Goal: Information Seeking & Learning: Learn about a topic

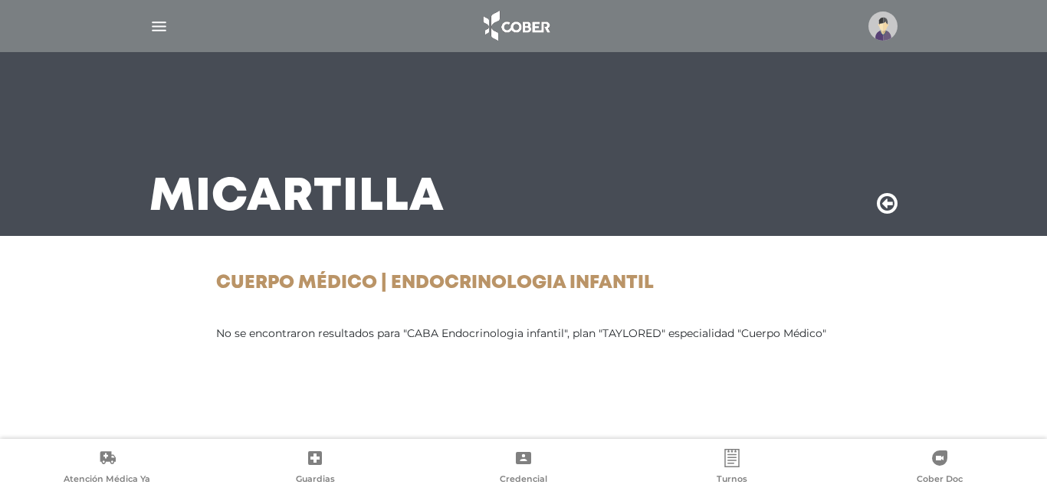
drag, startPoint x: 0, startPoint y: 0, endPoint x: 520, endPoint y: 319, distance: 610.2
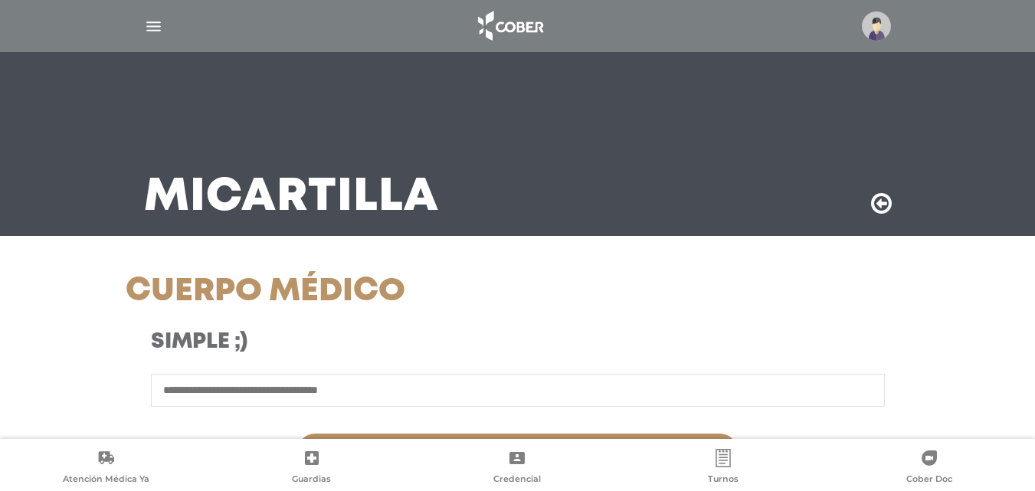
select select "****"
select select "**********"
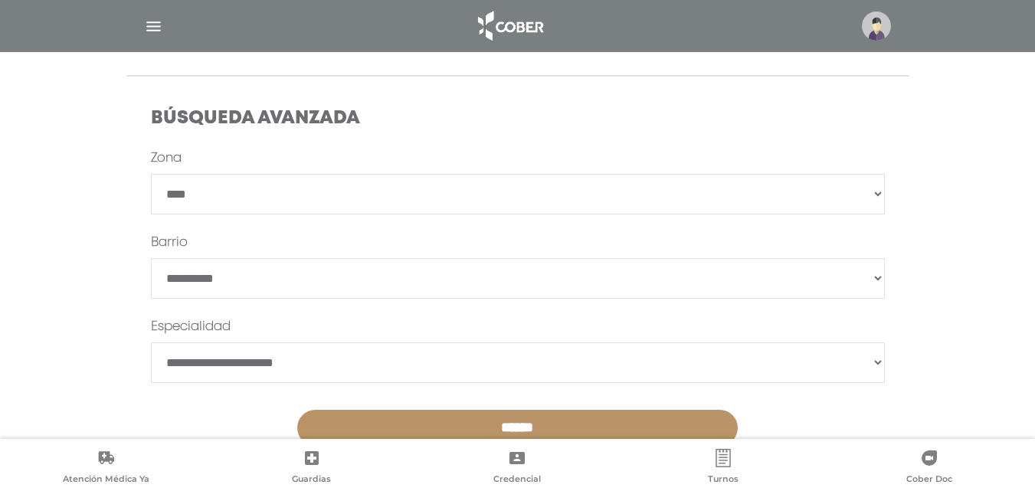
scroll to position [422, 0]
click at [251, 184] on select "**********" at bounding box center [518, 194] width 734 height 41
select select
click at [151, 174] on select "**********" at bounding box center [518, 194] width 734 height 41
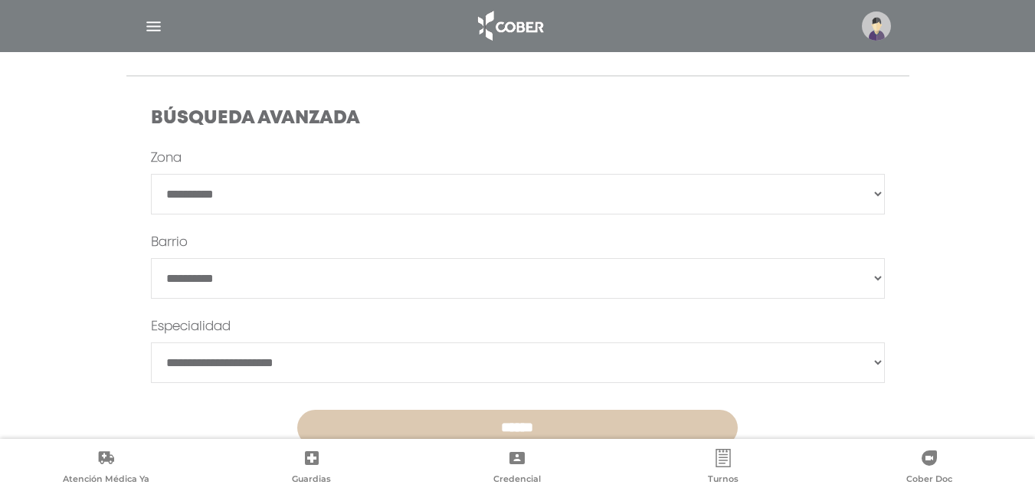
click at [394, 422] on input "******" at bounding box center [517, 428] width 441 height 36
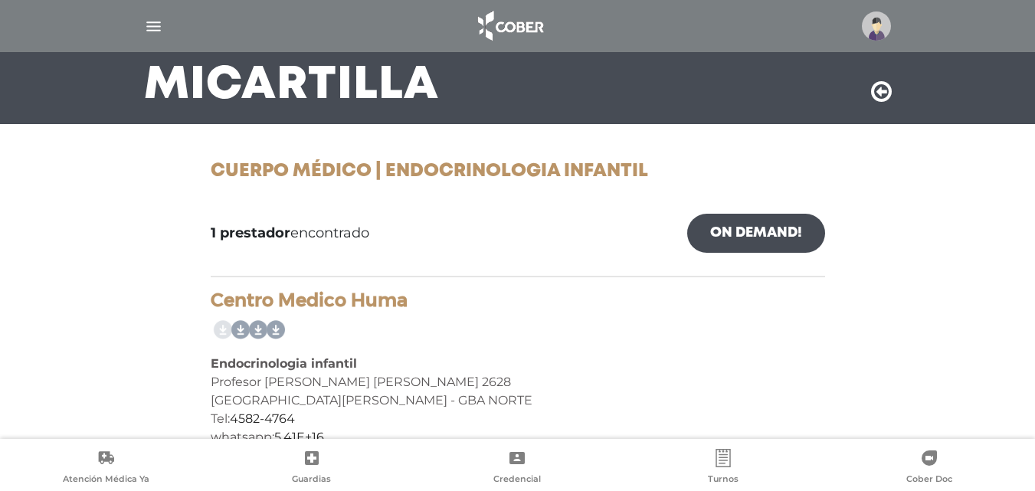
drag, startPoint x: 364, startPoint y: 296, endPoint x: 372, endPoint y: 326, distance: 31.6
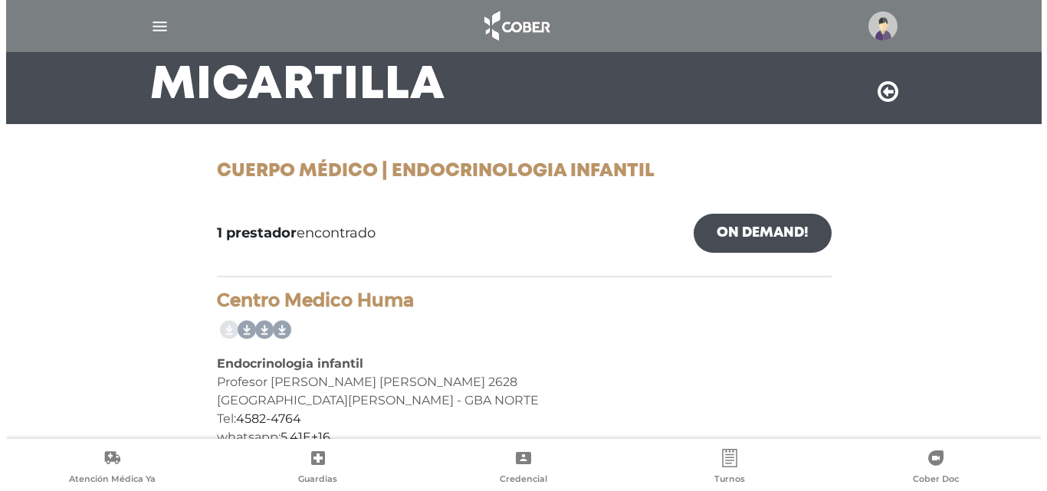
scroll to position [146, 0]
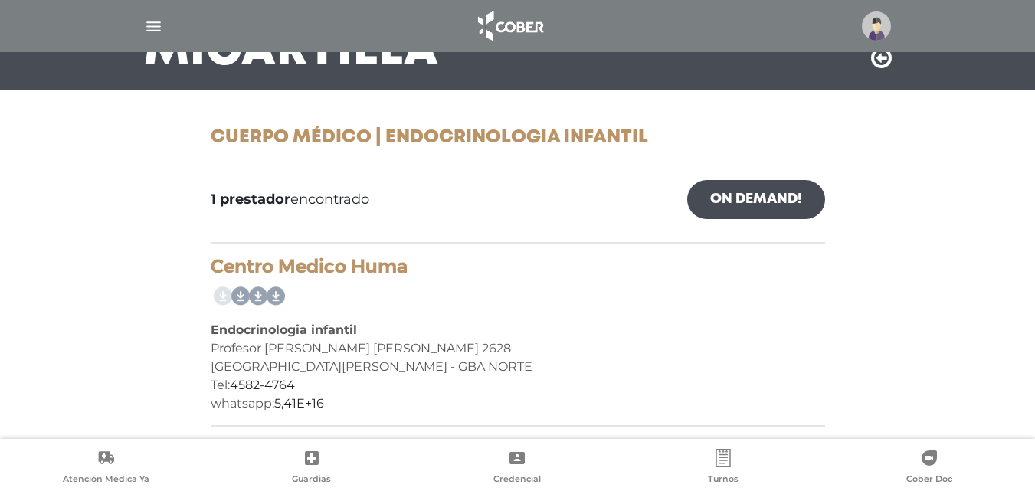
drag, startPoint x: 1039, startPoint y: 208, endPoint x: 1046, endPoint y: 226, distance: 19.6
click at [1035, 226] on html "Cober Touch - Desktop Mobile inicio Mi perfil datos personales" at bounding box center [517, 99] width 1035 height 491
click at [309, 403] on link "5,41E+16" at bounding box center [299, 403] width 50 height 15
click at [157, 18] on img "button" at bounding box center [153, 26] width 19 height 19
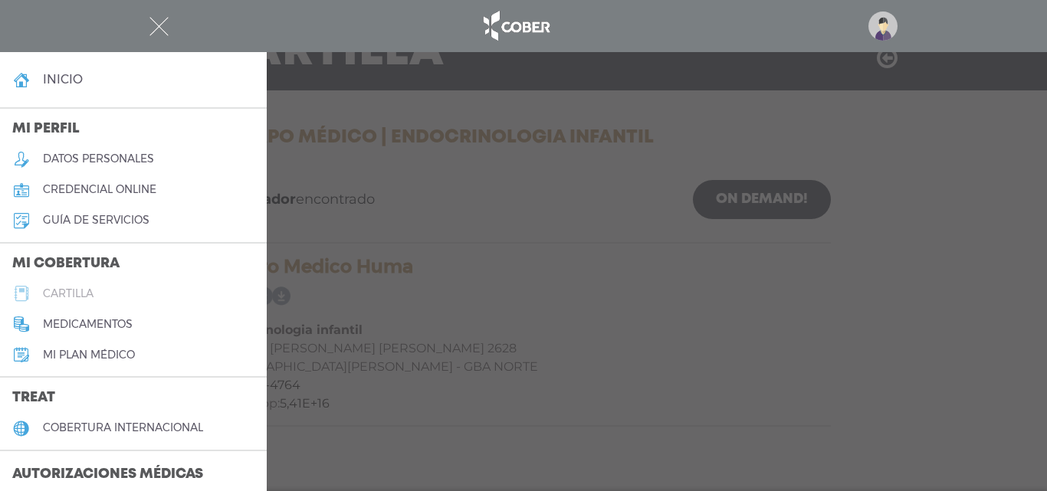
click at [78, 302] on link "cartilla" at bounding box center [133, 293] width 267 height 31
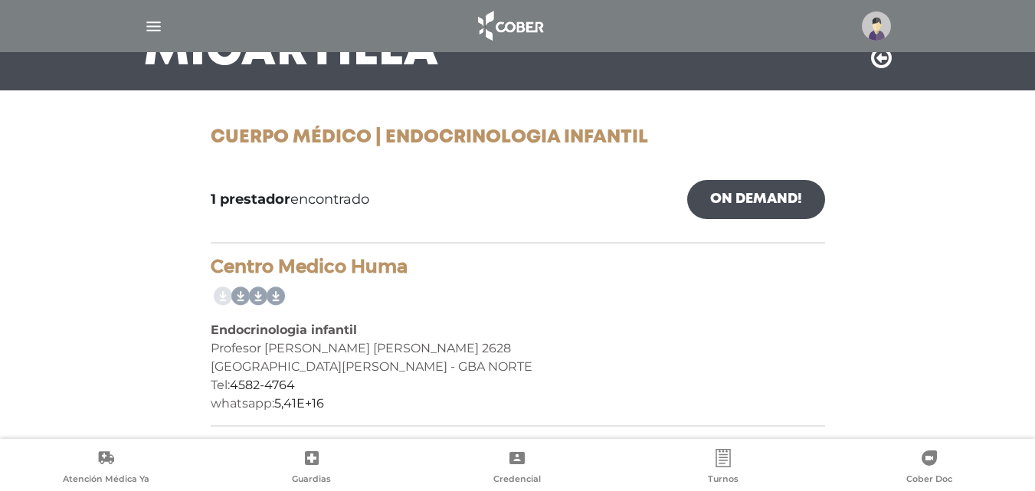
click at [151, 25] on img "button" at bounding box center [153, 26] width 19 height 19
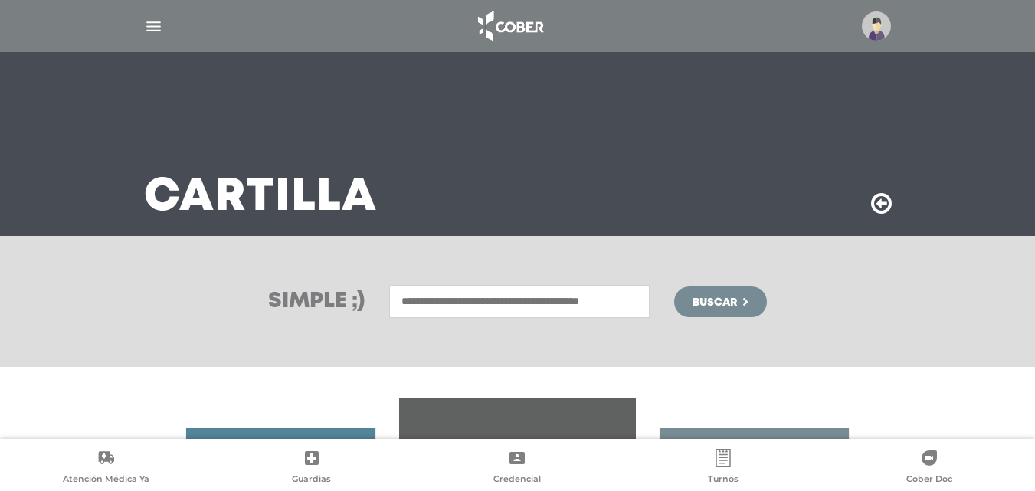
click at [153, 19] on img "button" at bounding box center [153, 26] width 19 height 19
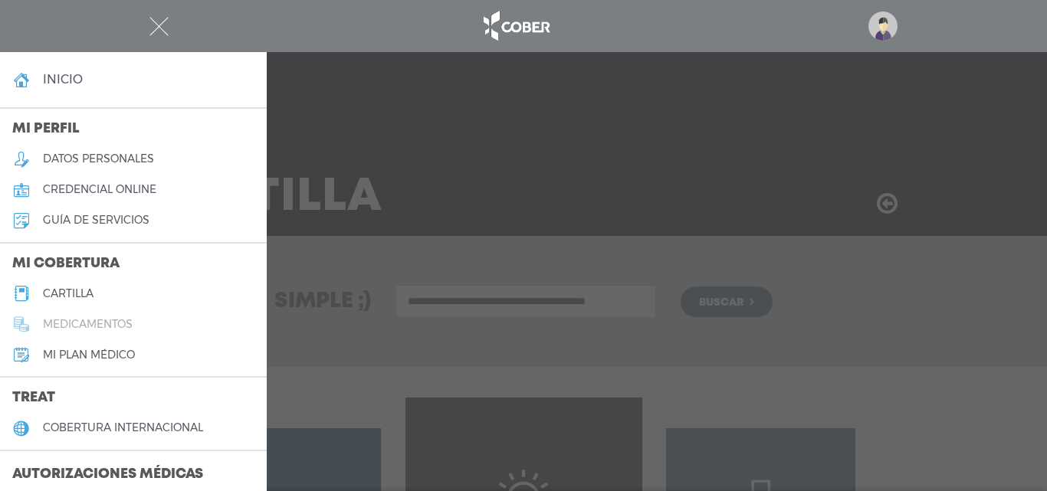
click at [90, 326] on h5 "medicamentos" at bounding box center [88, 324] width 90 height 13
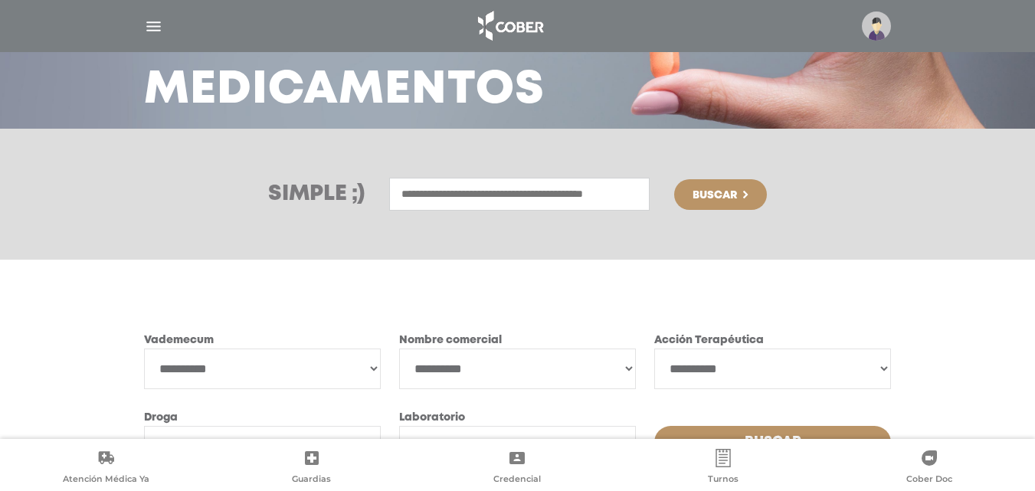
scroll to position [193, 0]
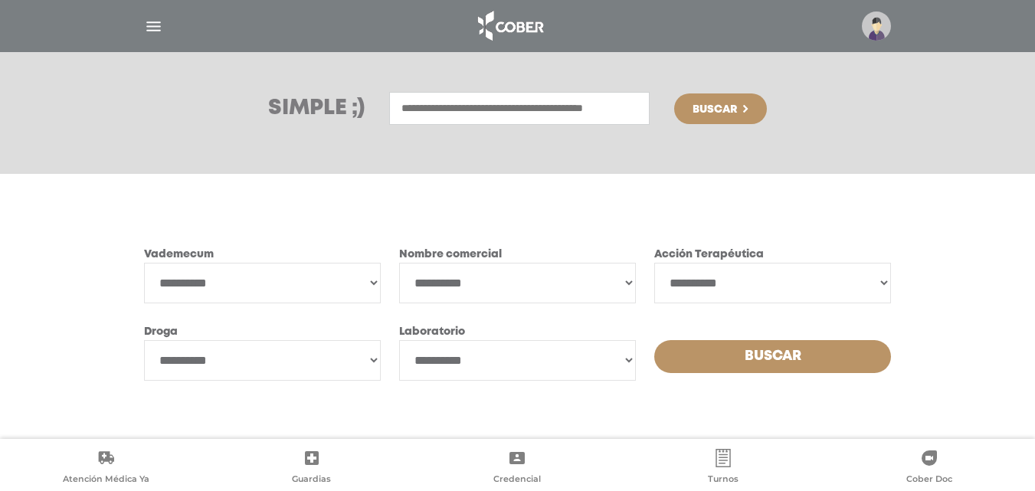
click at [272, 282] on select "**********" at bounding box center [262, 283] width 237 height 41
click at [466, 279] on select "**********" at bounding box center [517, 283] width 237 height 41
click at [836, 212] on div "**********" at bounding box center [517, 306] width 1035 height 265
click at [705, 279] on select "**********" at bounding box center [772, 283] width 237 height 41
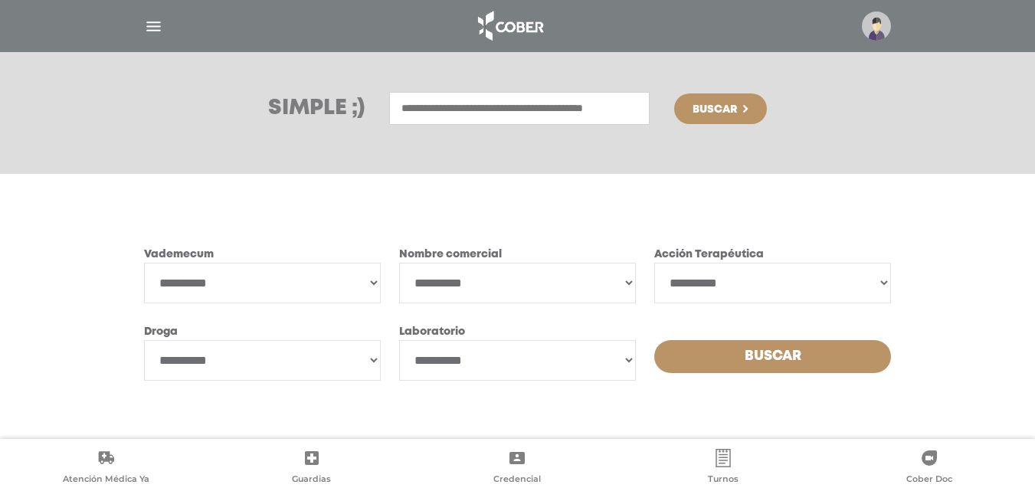
click at [612, 239] on form "**********" at bounding box center [518, 313] width 748 height 192
click at [279, 361] on select "**********" at bounding box center [262, 360] width 237 height 41
select select "**********"
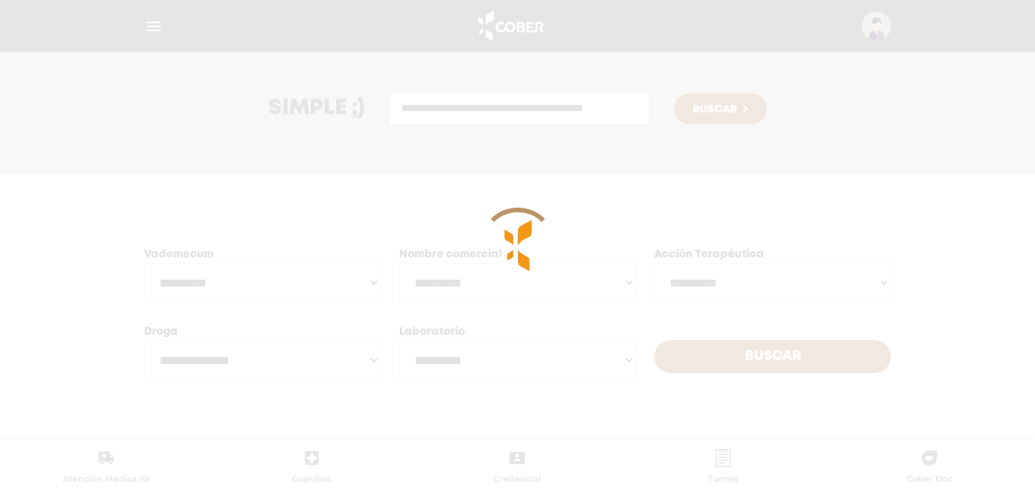
click at [510, 209] on div at bounding box center [518, 246] width 77 height 77
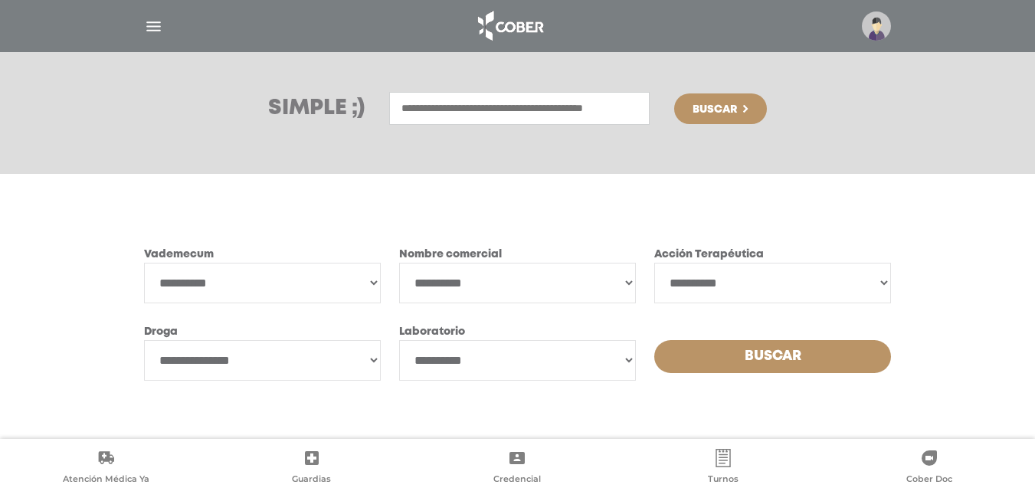
click at [758, 212] on div "**********" at bounding box center [517, 306] width 1035 height 265
click at [853, 192] on div "**********" at bounding box center [517, 306] width 1035 height 265
click at [975, 228] on div "**********" at bounding box center [517, 306] width 1035 height 265
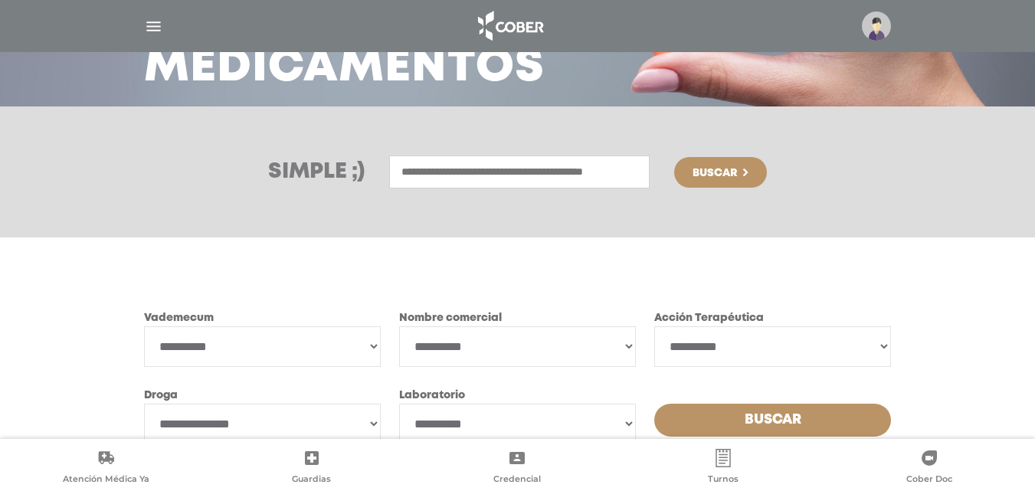
scroll to position [134, 0]
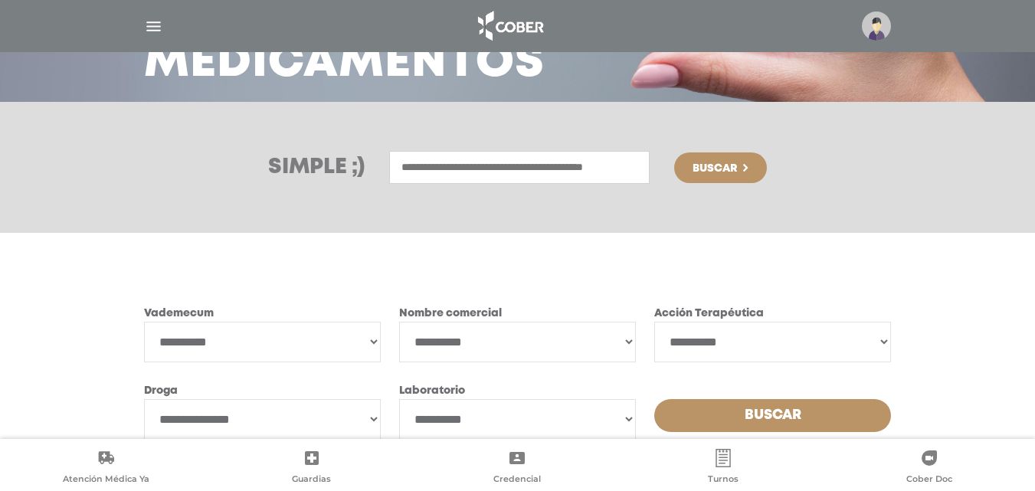
click at [920, 244] on div "**********" at bounding box center [517, 365] width 1035 height 265
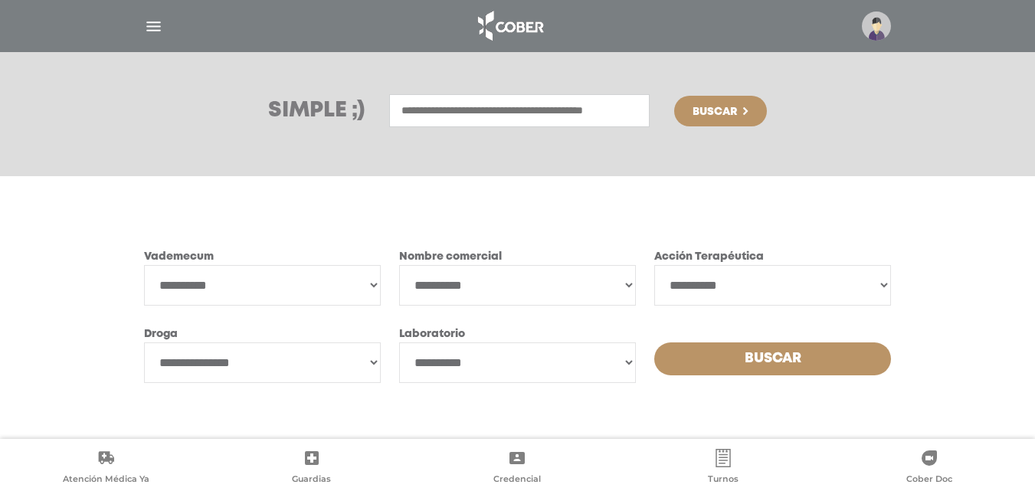
scroll to position [193, 0]
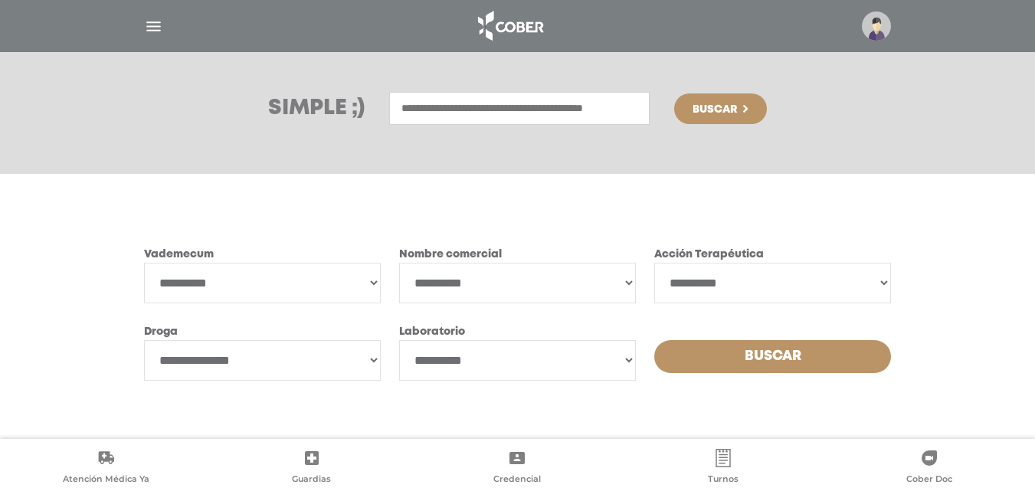
click at [341, 362] on select "**********" at bounding box center [262, 360] width 237 height 41
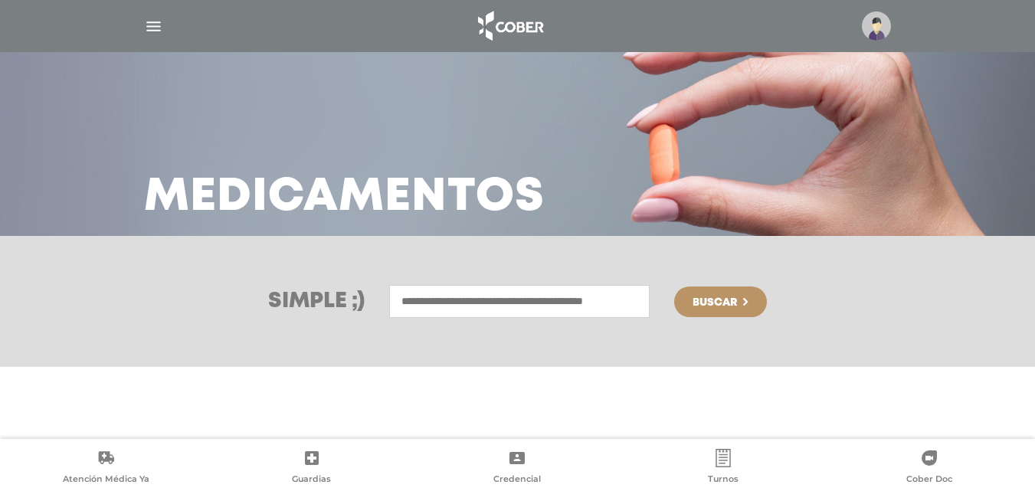
click at [153, 30] on img "button" at bounding box center [153, 26] width 19 height 19
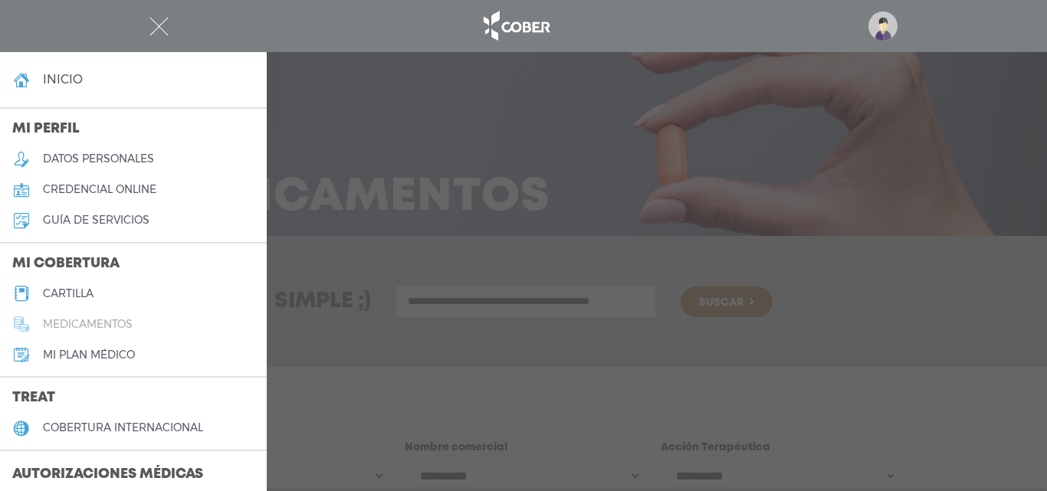
click at [92, 325] on h5 "medicamentos" at bounding box center [88, 324] width 90 height 13
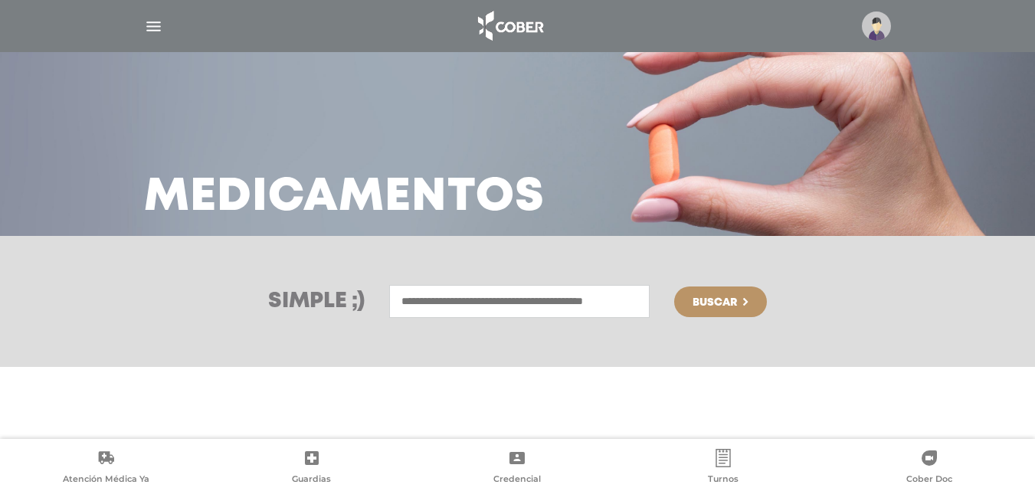
click at [146, 25] on img "button" at bounding box center [153, 26] width 19 height 19
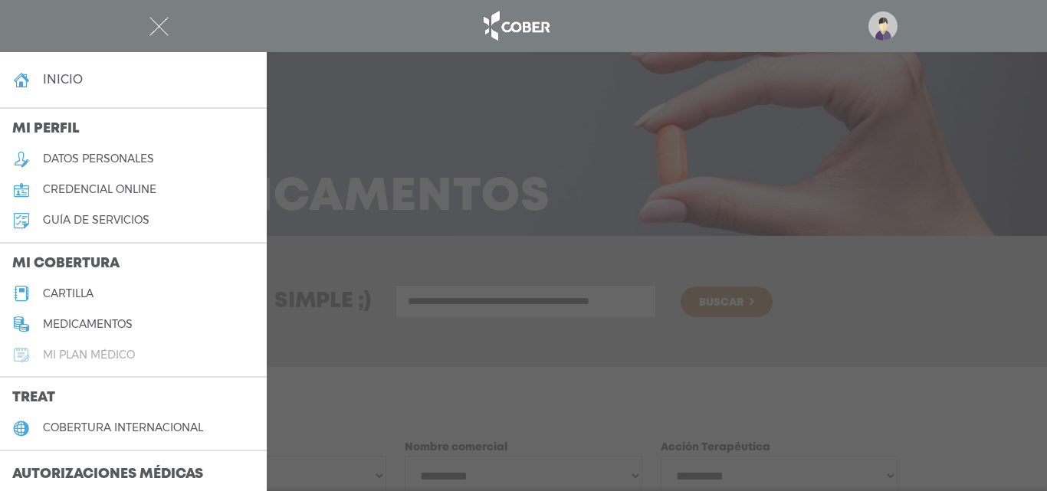
click at [113, 357] on h5 "Mi plan médico" at bounding box center [89, 355] width 92 height 13
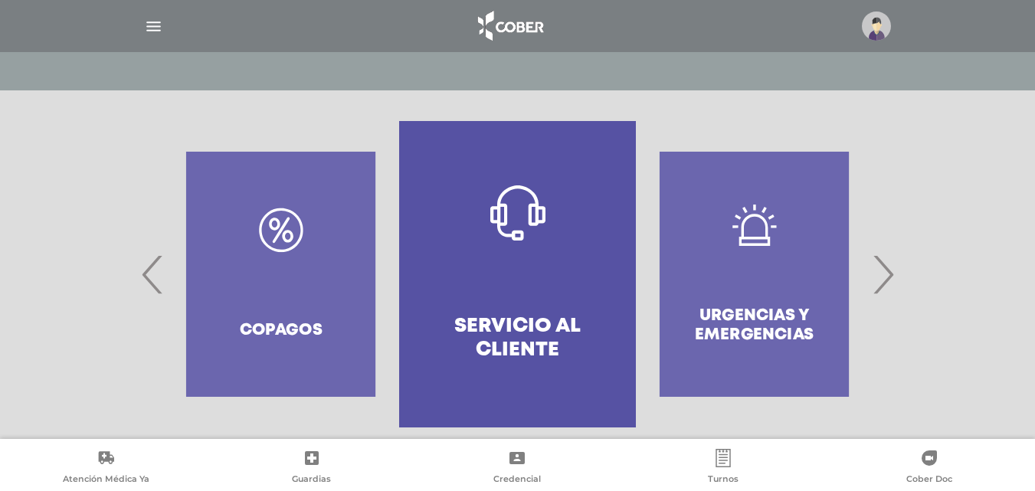
scroll to position [296, 0]
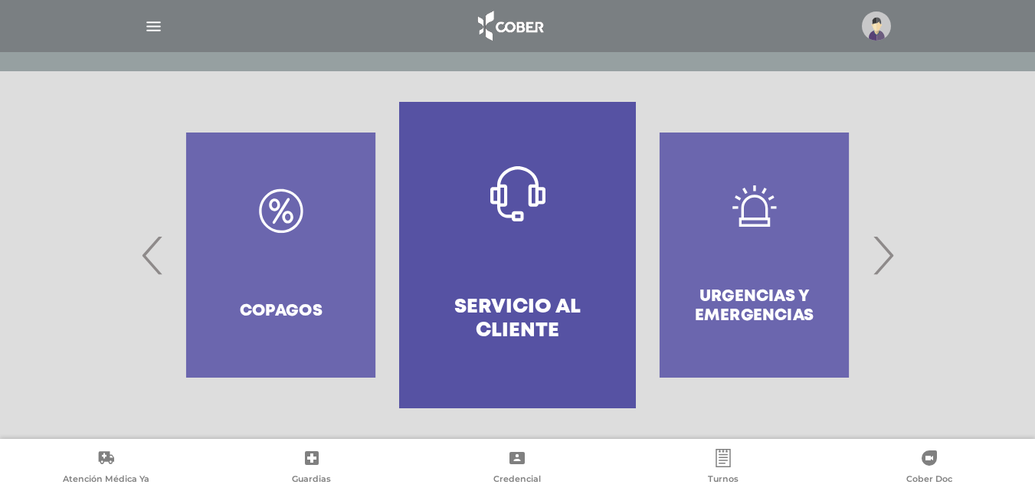
click at [887, 259] on span "›" at bounding box center [883, 255] width 30 height 83
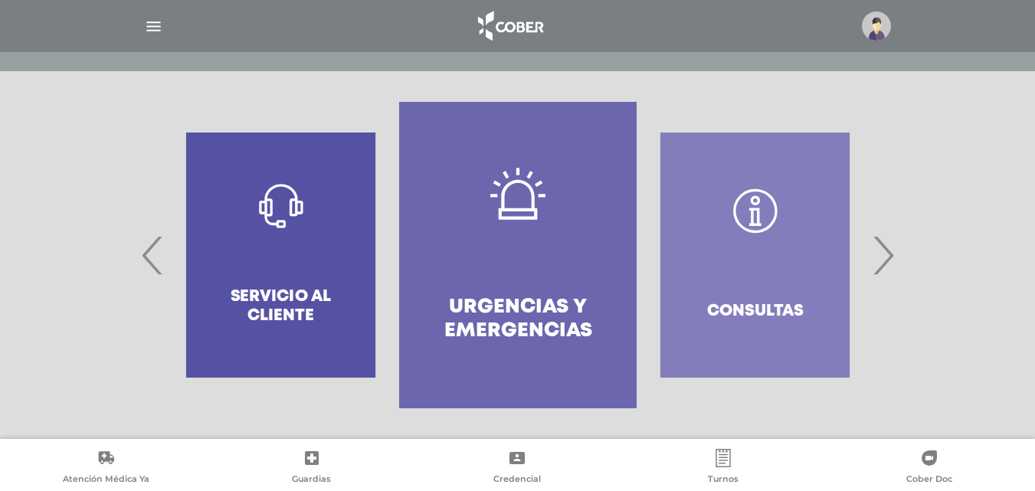
click at [887, 259] on span "›" at bounding box center [883, 255] width 30 height 83
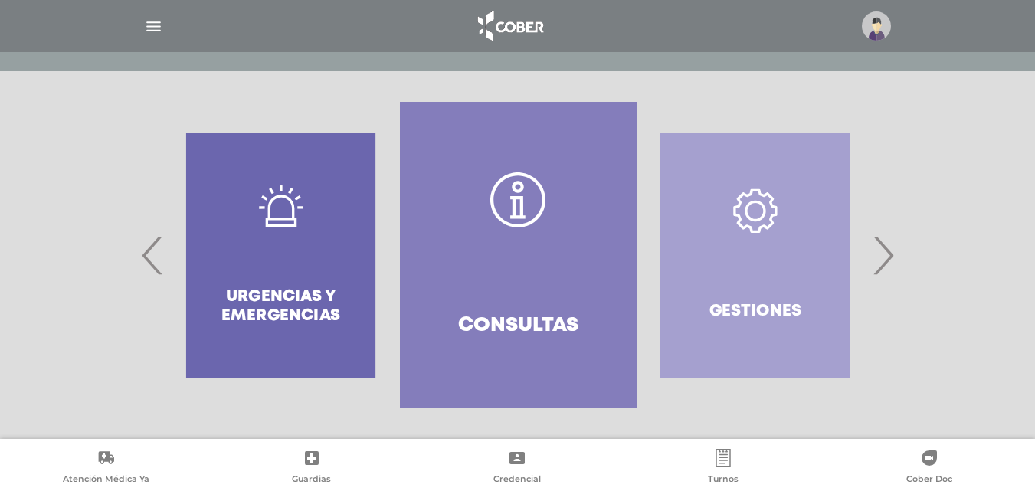
click at [887, 259] on span "›" at bounding box center [883, 255] width 30 height 83
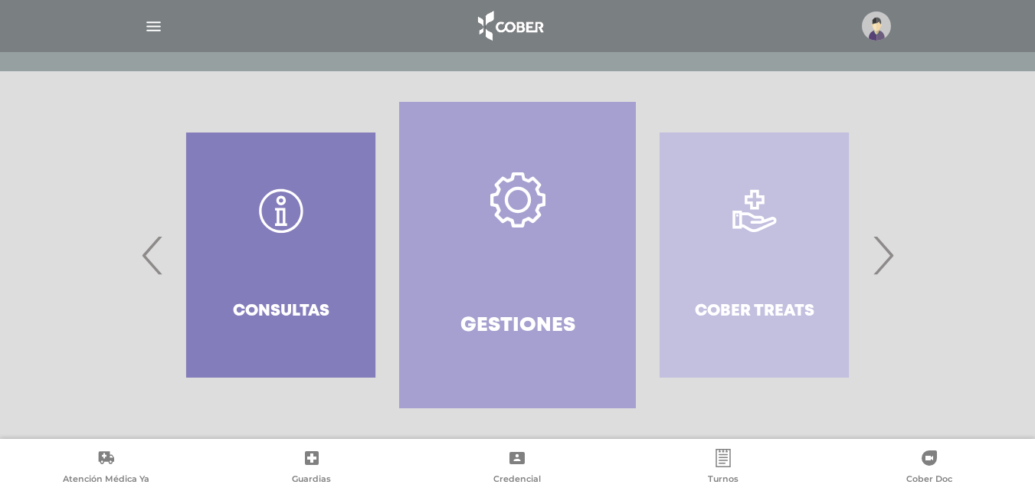
click at [887, 259] on span "›" at bounding box center [883, 255] width 30 height 83
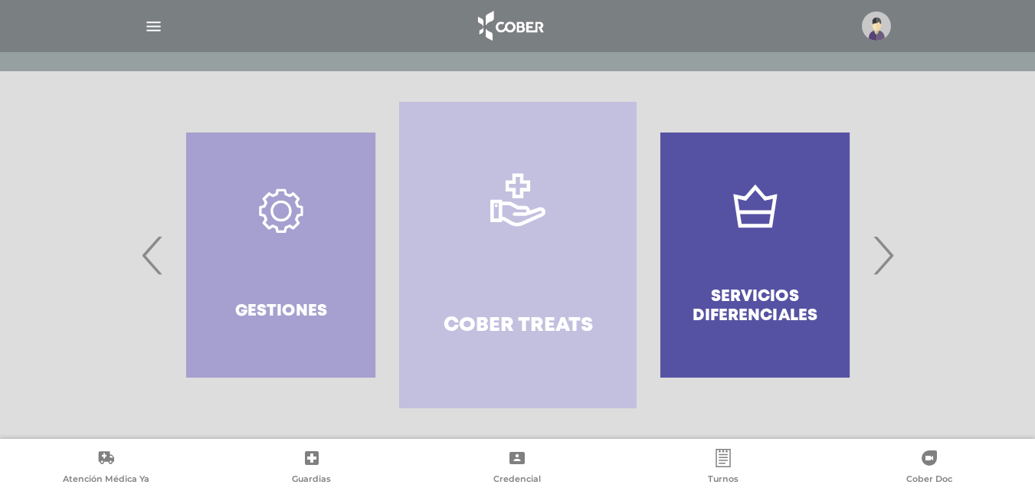
click at [887, 259] on span "›" at bounding box center [883, 255] width 30 height 83
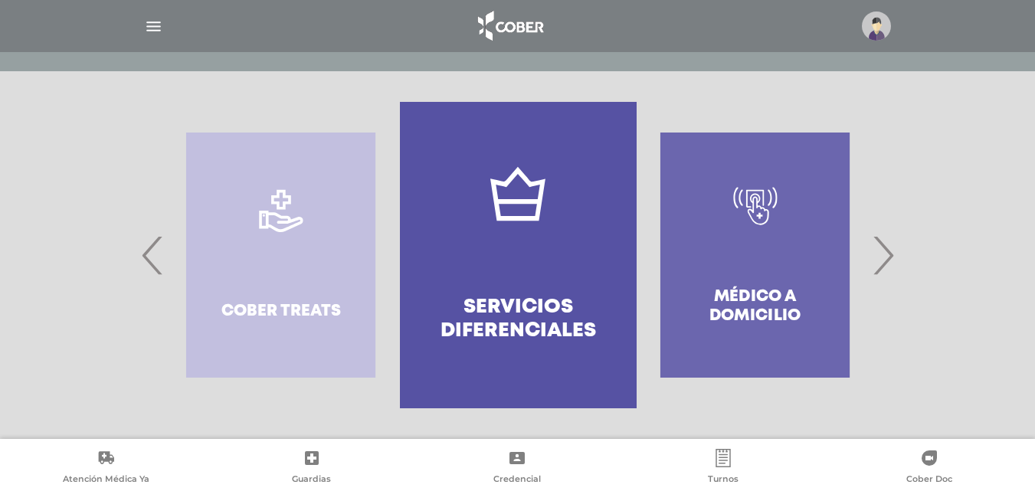
click at [887, 259] on span "›" at bounding box center [883, 255] width 30 height 83
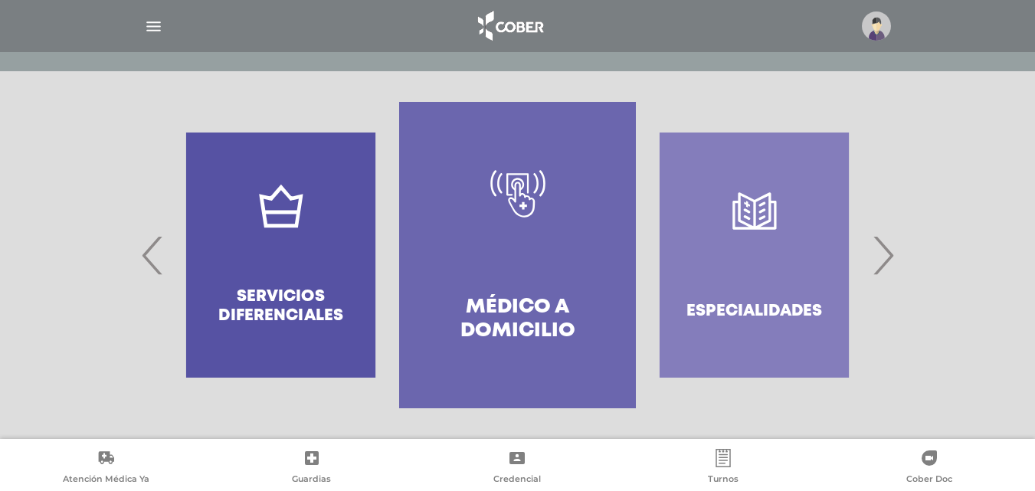
click at [887, 259] on span "›" at bounding box center [883, 255] width 30 height 83
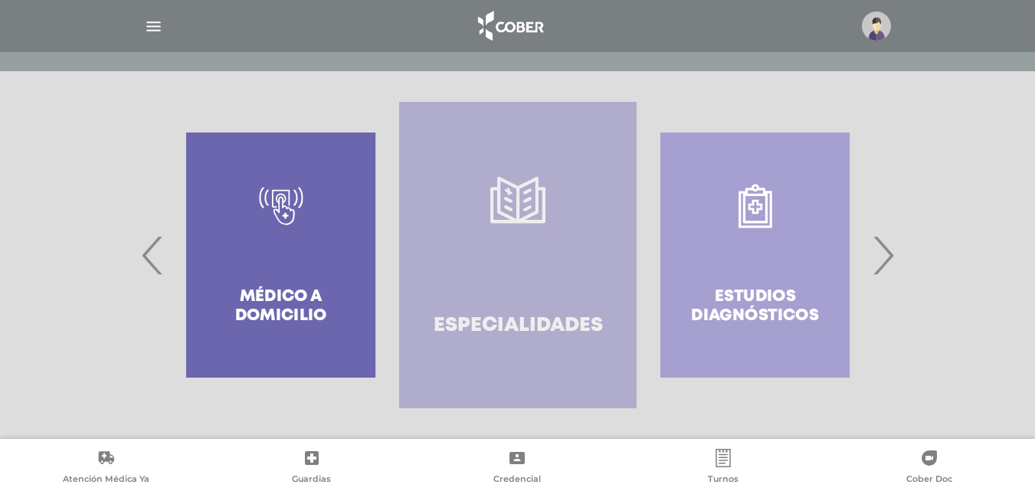
click at [507, 243] on link "Especialidades" at bounding box center [517, 255] width 237 height 307
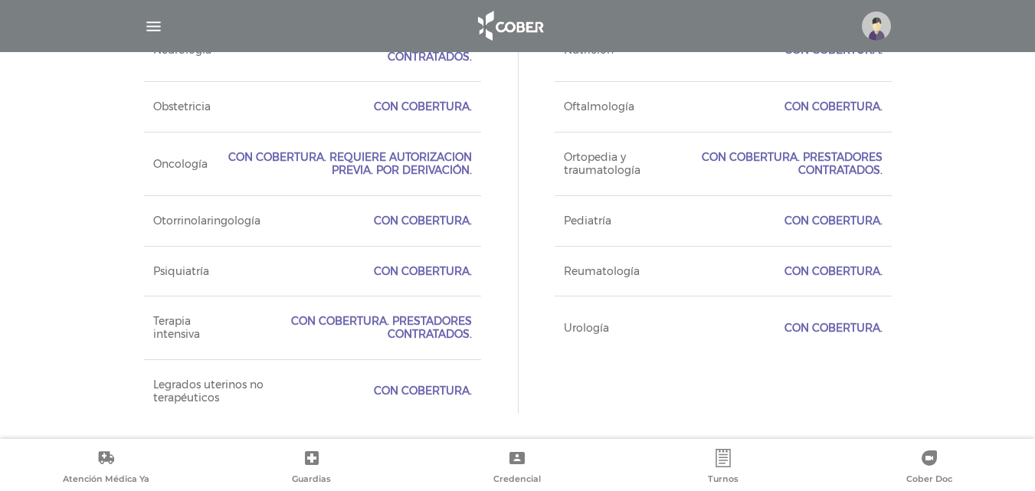
scroll to position [1657, 0]
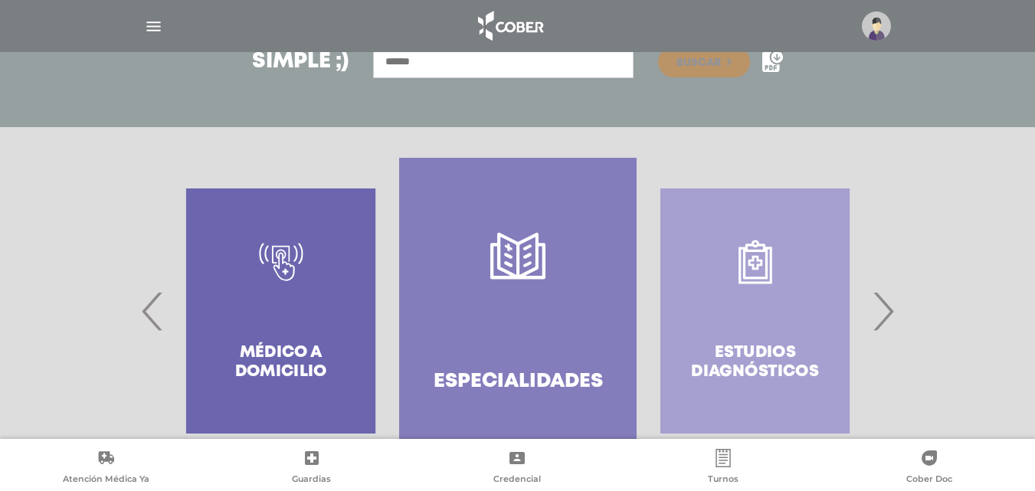
drag, startPoint x: 828, startPoint y: 295, endPoint x: 837, endPoint y: 324, distance: 30.5
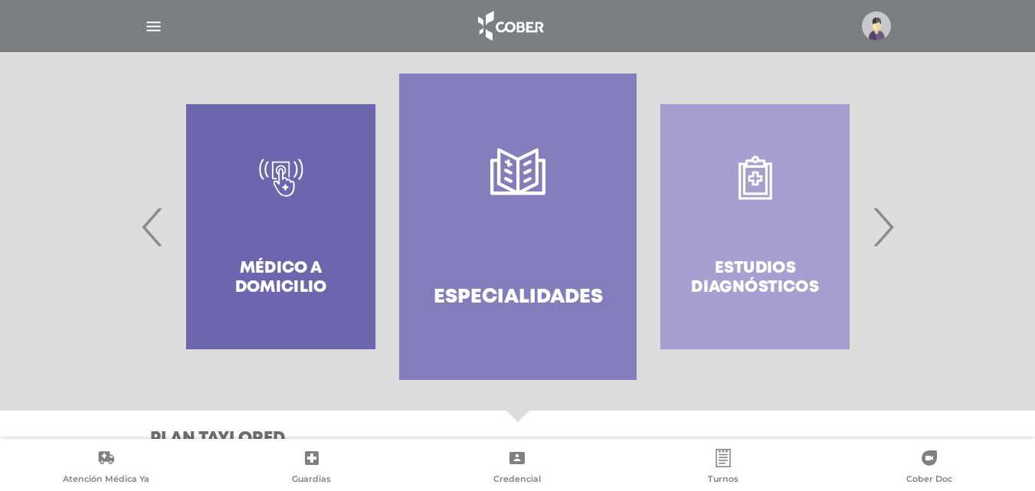
scroll to position [331, 0]
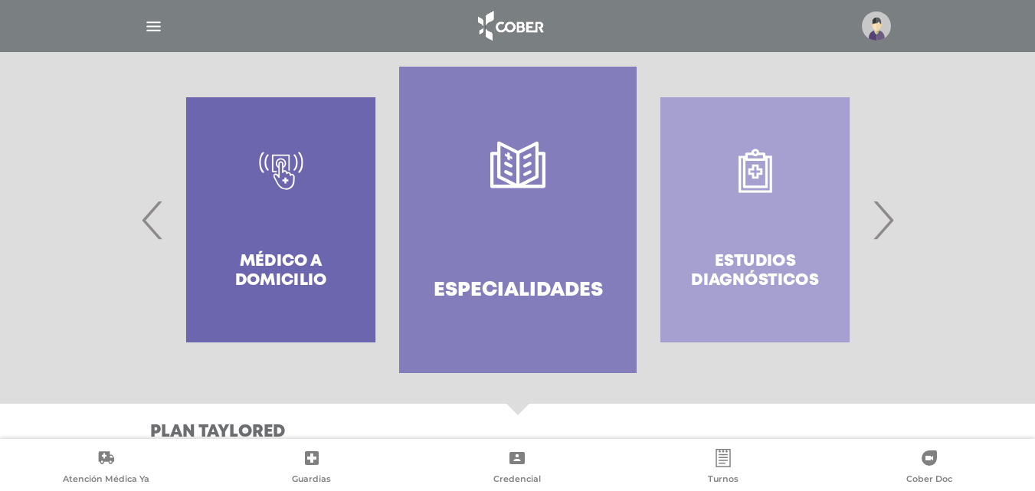
click at [892, 228] on span "›" at bounding box center [883, 220] width 30 height 83
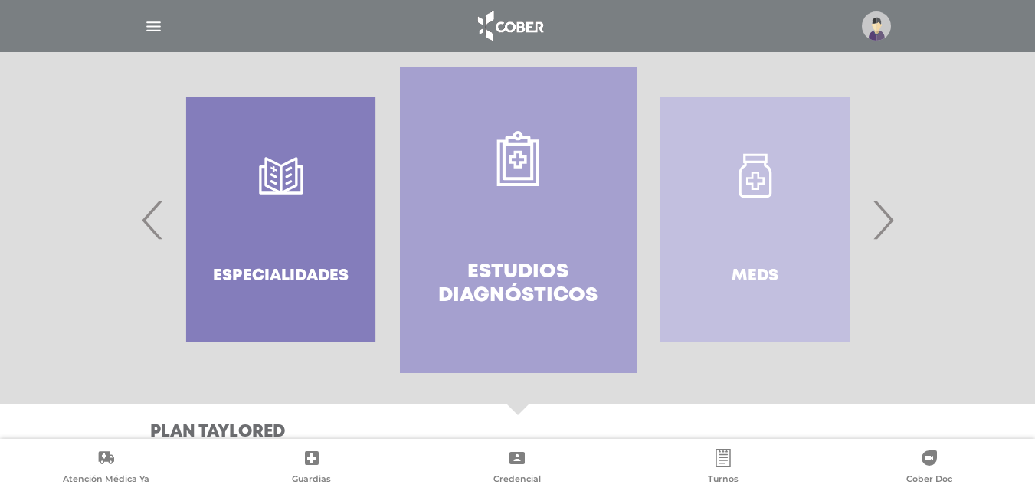
click at [892, 228] on span "›" at bounding box center [883, 220] width 30 height 83
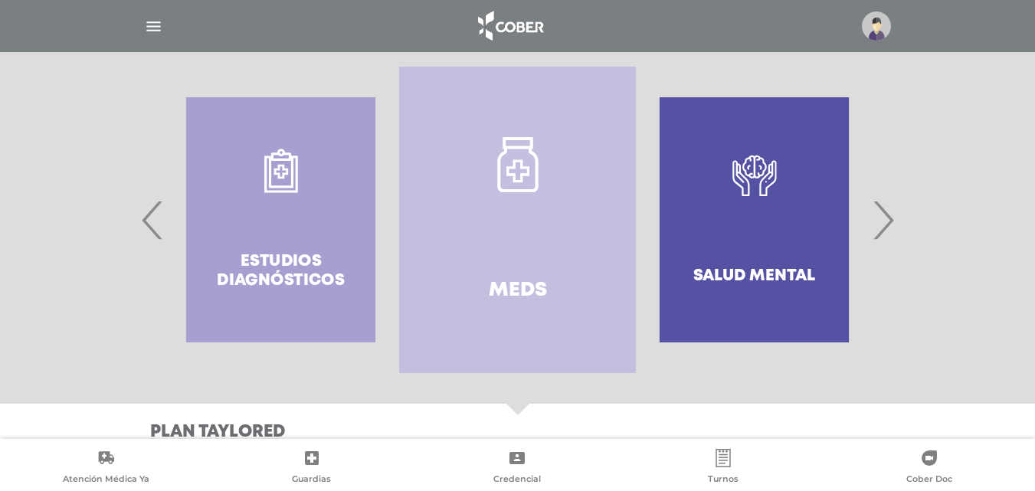
click at [892, 228] on span "›" at bounding box center [883, 220] width 30 height 83
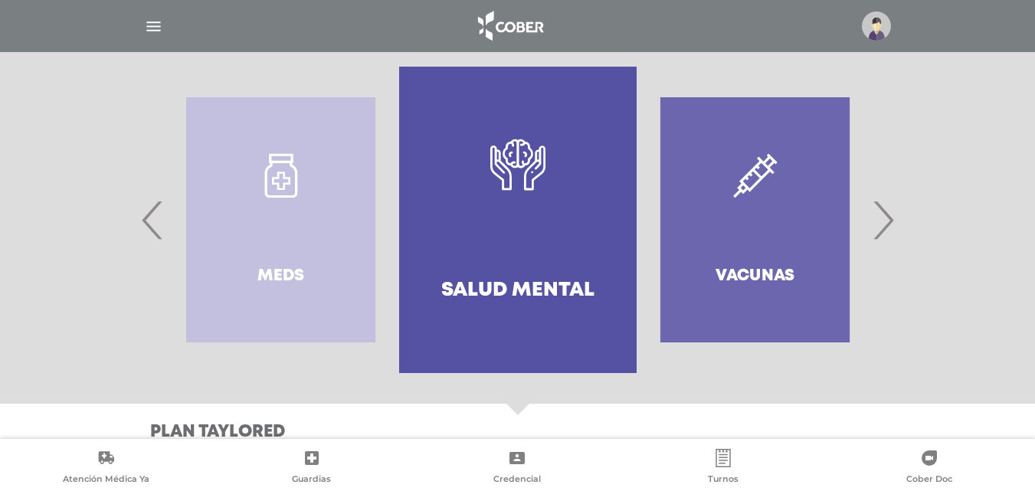
click at [892, 228] on span "›" at bounding box center [883, 220] width 30 height 83
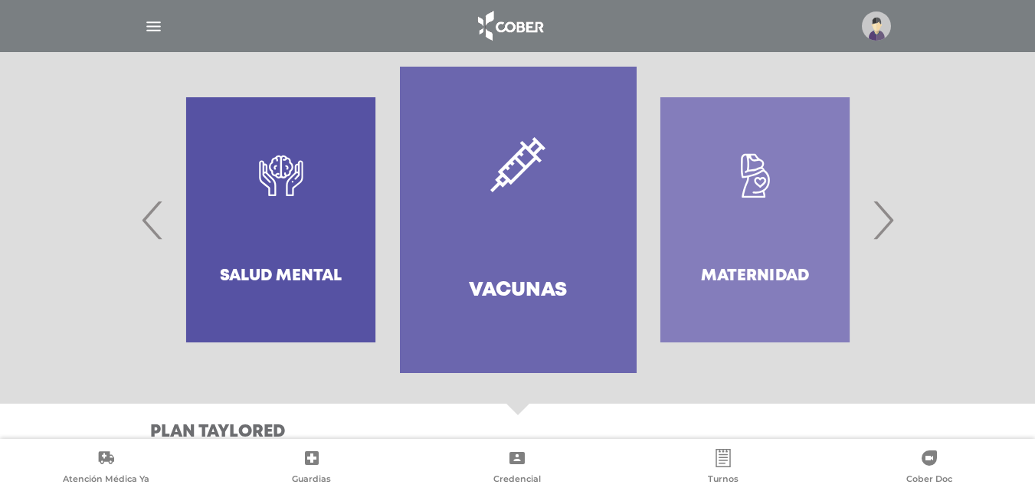
click at [892, 228] on span "›" at bounding box center [883, 220] width 30 height 83
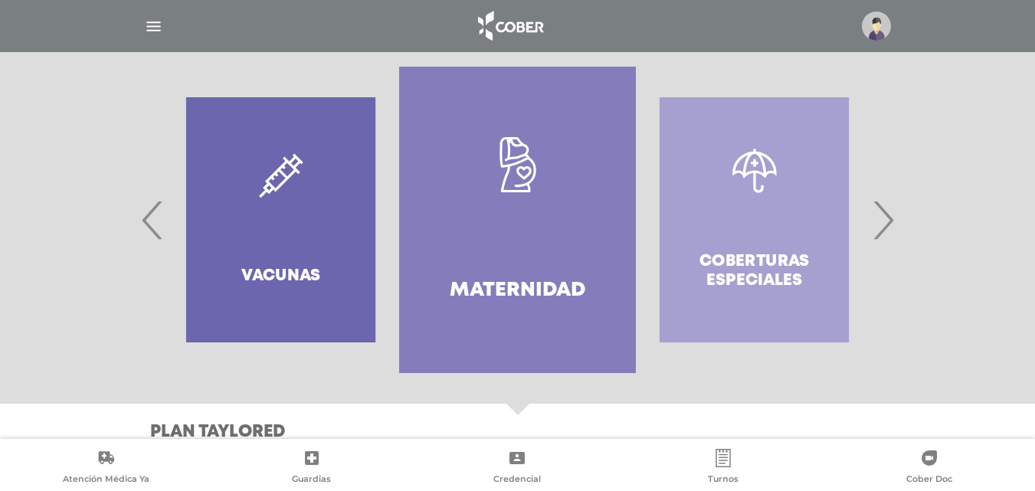
click at [557, 224] on link ".st0{fill:#FFFFFF;} Maternidad" at bounding box center [517, 220] width 237 height 307
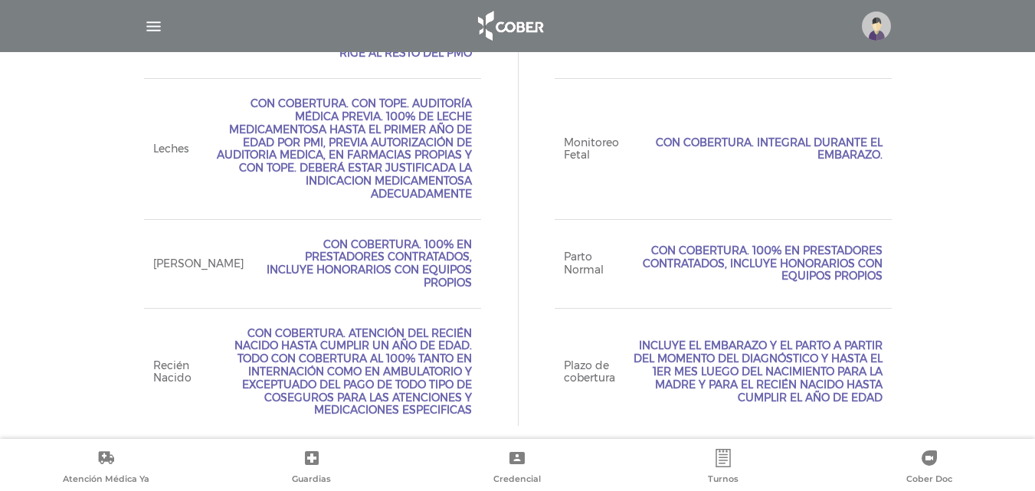
scroll to position [0, 0]
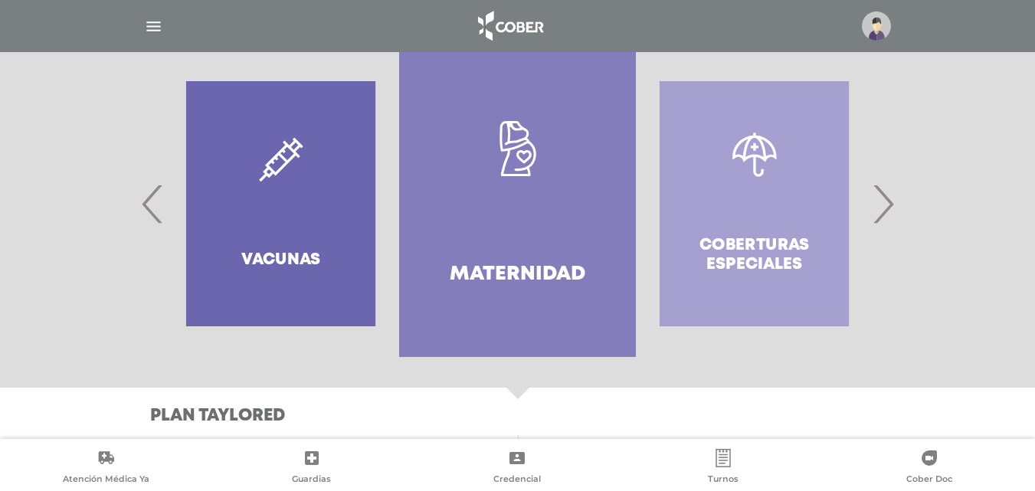
drag, startPoint x: 835, startPoint y: 211, endPoint x: 861, endPoint y: 310, distance: 102.2
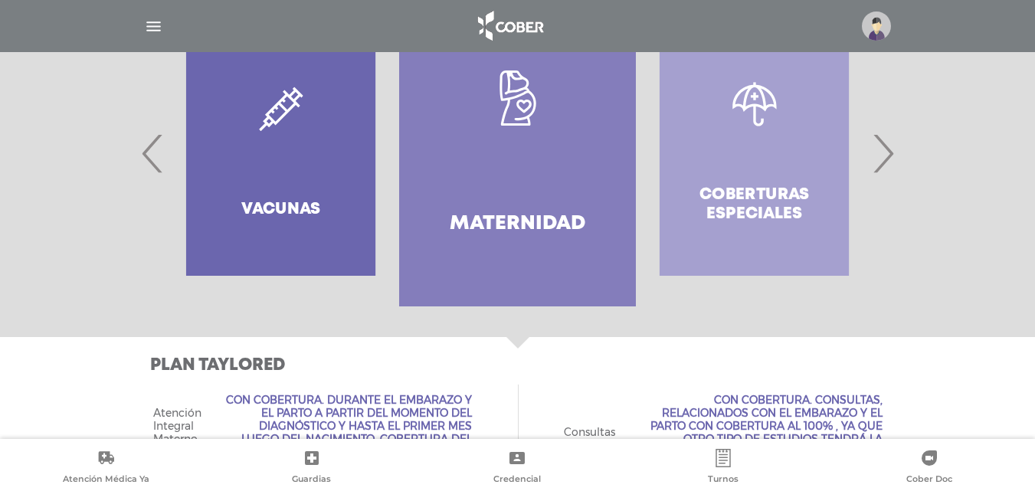
click at [874, 154] on div "Internación" at bounding box center [992, 153] width 237 height 307
click at [878, 153] on span "›" at bounding box center [883, 153] width 30 height 83
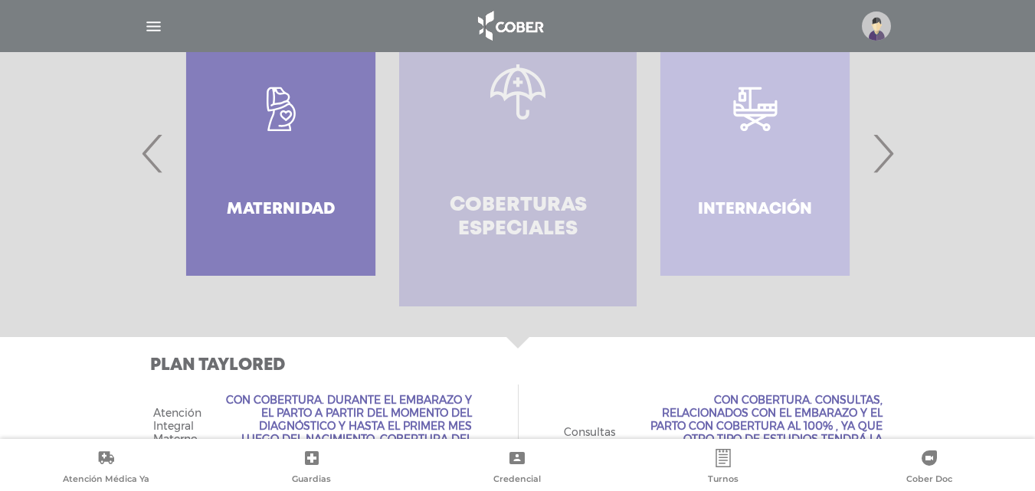
click at [570, 169] on link "Coberturas especiales" at bounding box center [517, 153] width 237 height 307
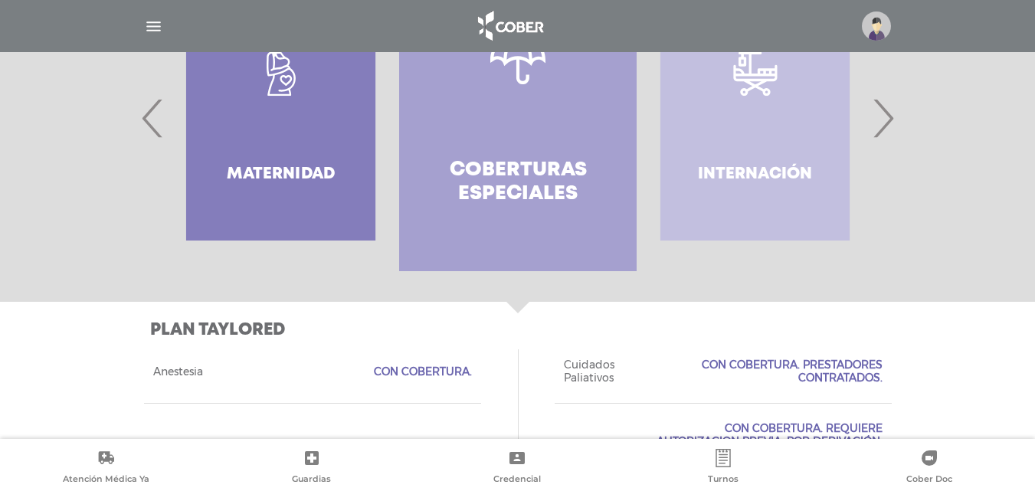
scroll to position [400, 0]
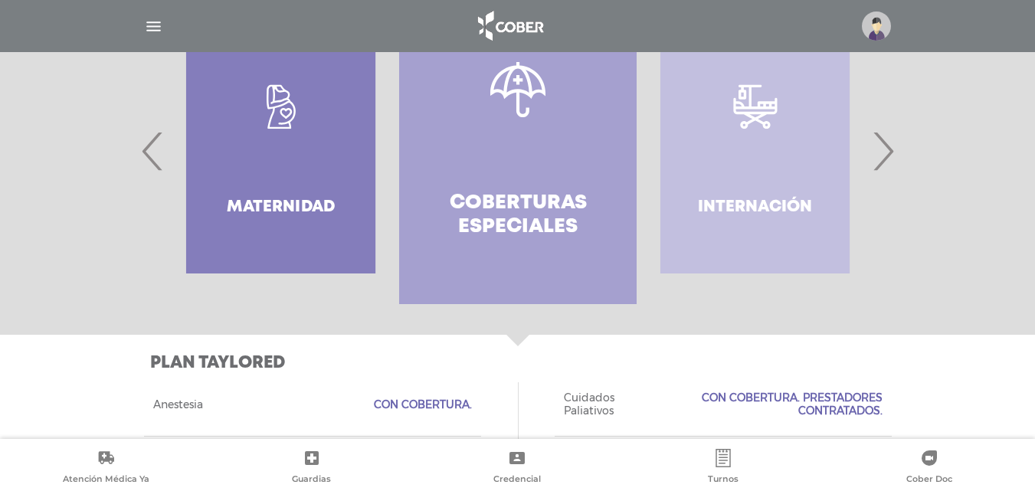
click at [881, 149] on span "›" at bounding box center [883, 151] width 30 height 83
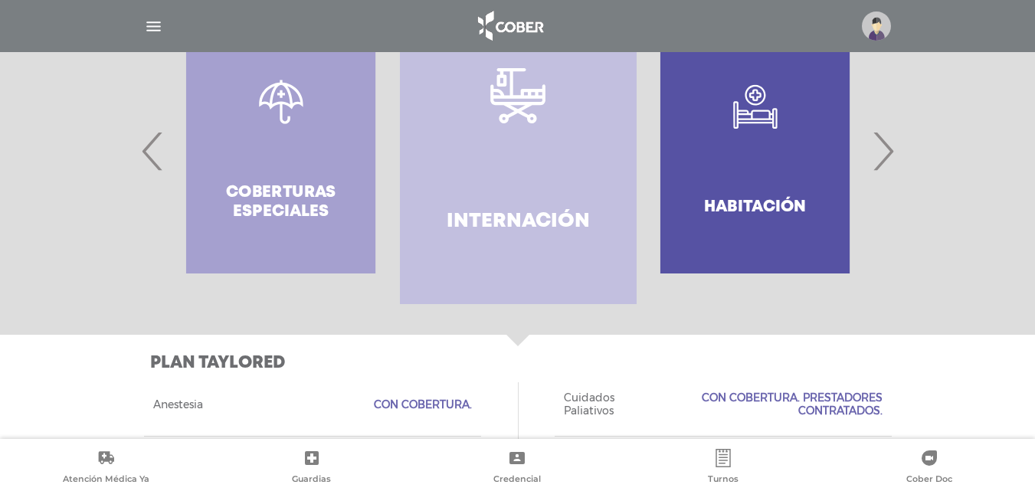
click at [546, 153] on link "Internación" at bounding box center [518, 151] width 237 height 307
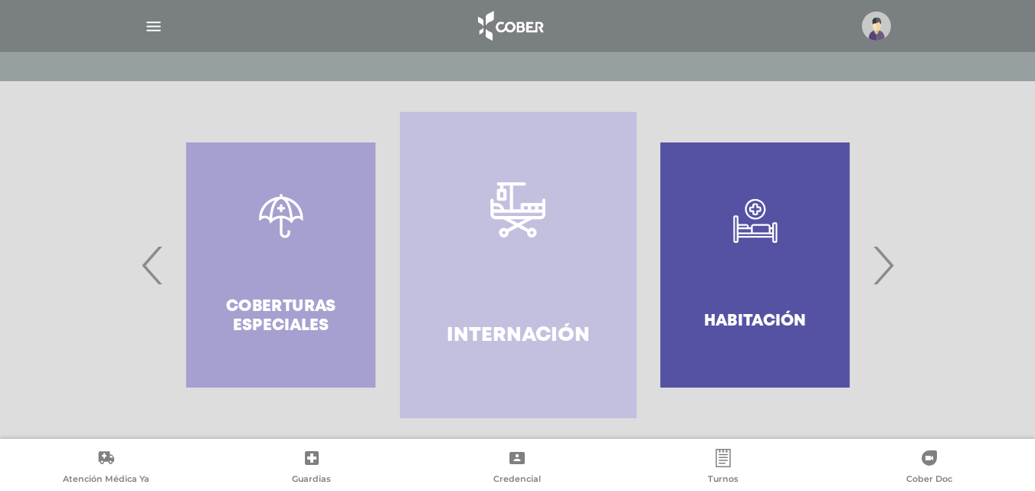
scroll to position [313, 0]
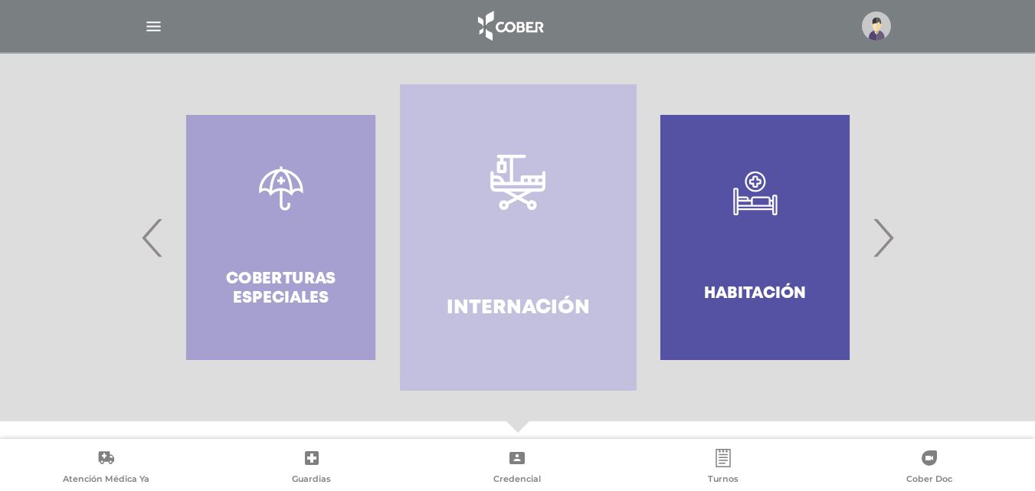
click at [799, 254] on div ".st0{fill-rule:evenodd;clip-rule:evenodd;fill:#FFFFFF;} Habitación" at bounding box center [755, 237] width 237 height 307
click at [899, 235] on div at bounding box center [518, 237] width 785 height 307
click at [890, 238] on span "›" at bounding box center [883, 237] width 30 height 83
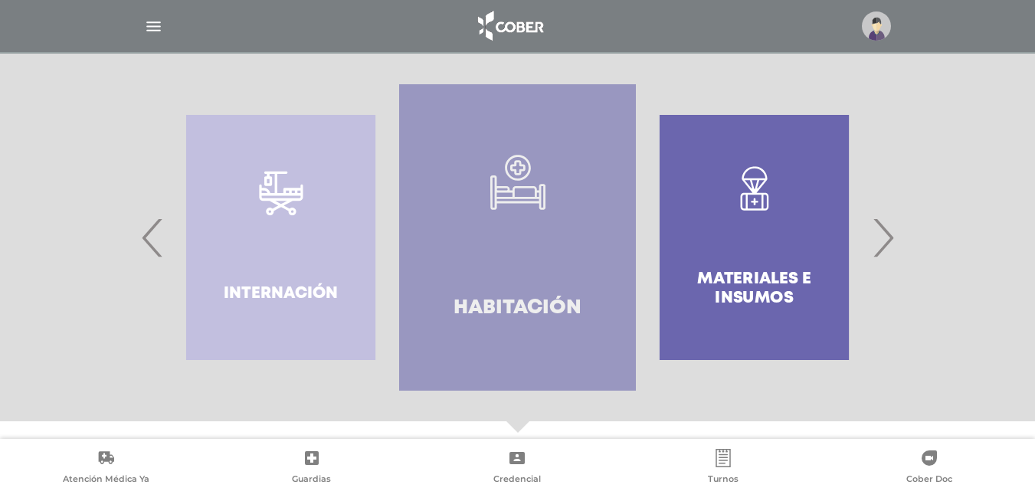
click at [569, 241] on link ".st0{fill-rule:evenodd;clip-rule:evenodd;fill:#FFFFFF;} Habitación" at bounding box center [517, 237] width 237 height 307
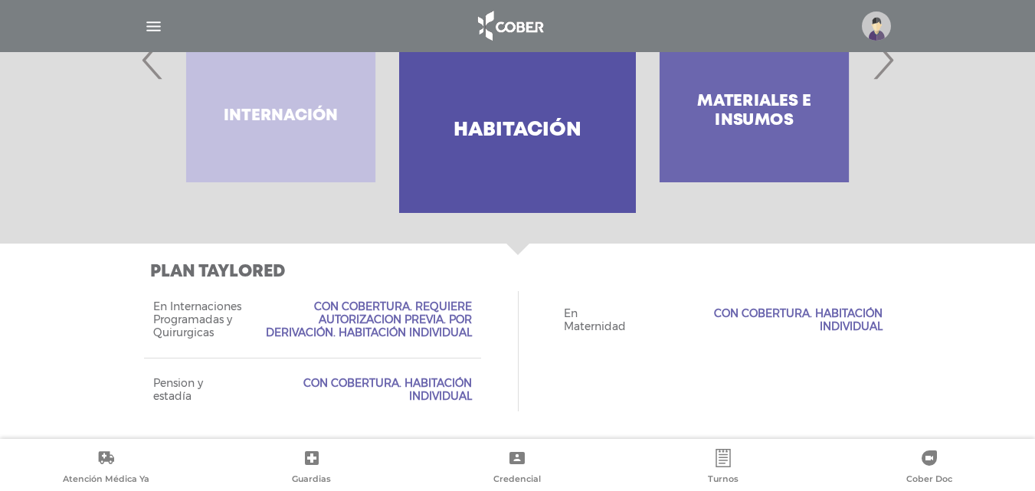
scroll to position [504, 0]
drag, startPoint x: 435, startPoint y: 339, endPoint x: 451, endPoint y: 372, distance: 37.4
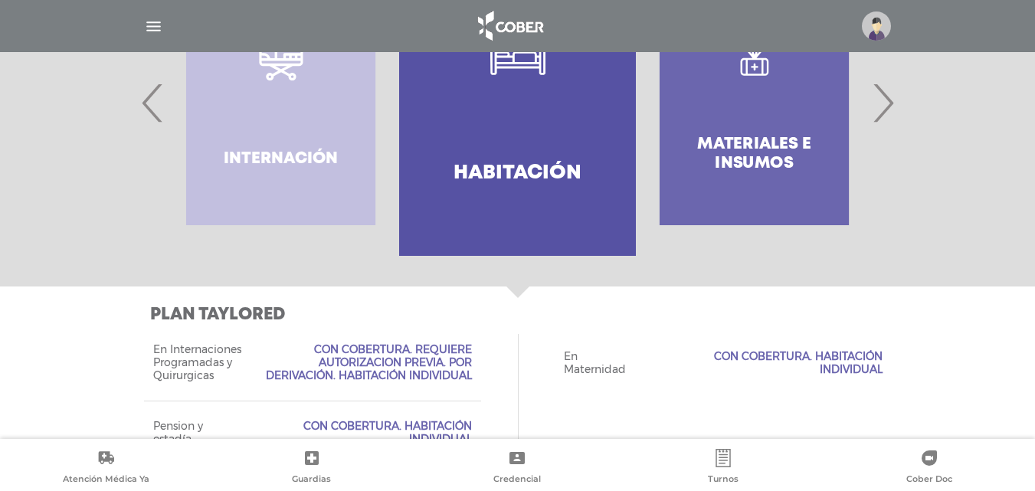
scroll to position [382, 0]
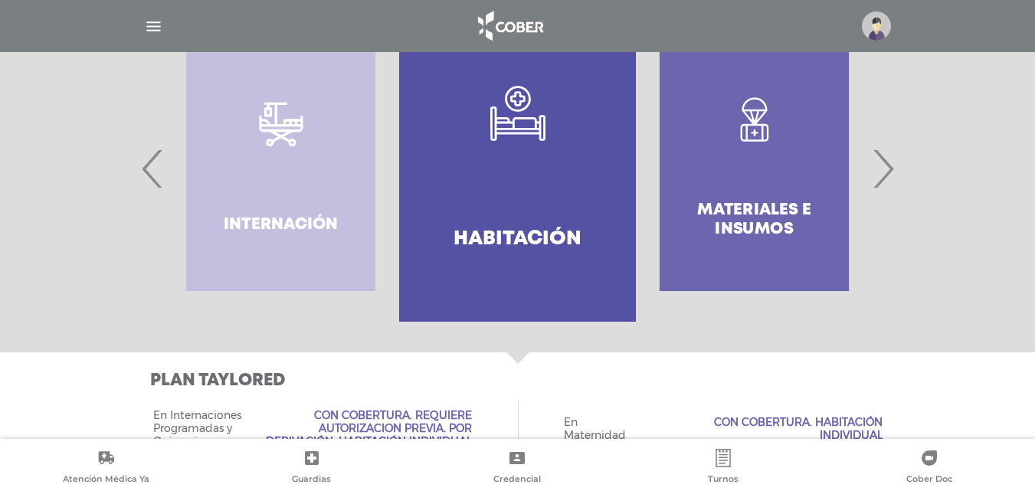
click at [883, 164] on span "›" at bounding box center [883, 168] width 30 height 83
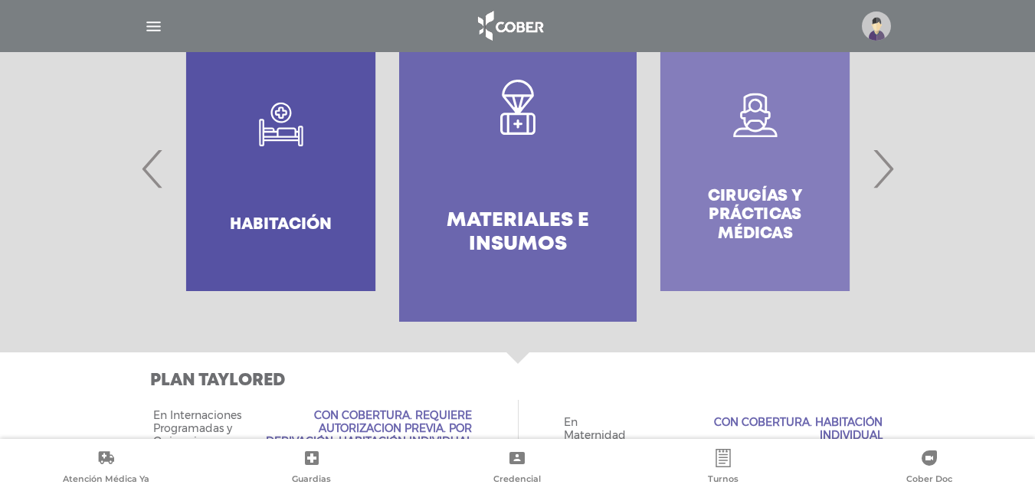
click at [528, 175] on link "Materiales e Insumos" at bounding box center [517, 168] width 237 height 307
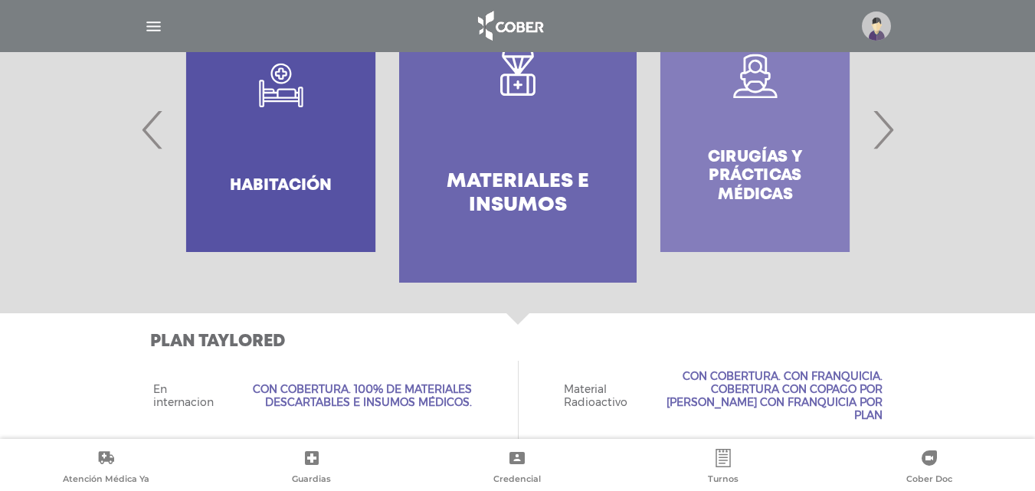
scroll to position [387, 0]
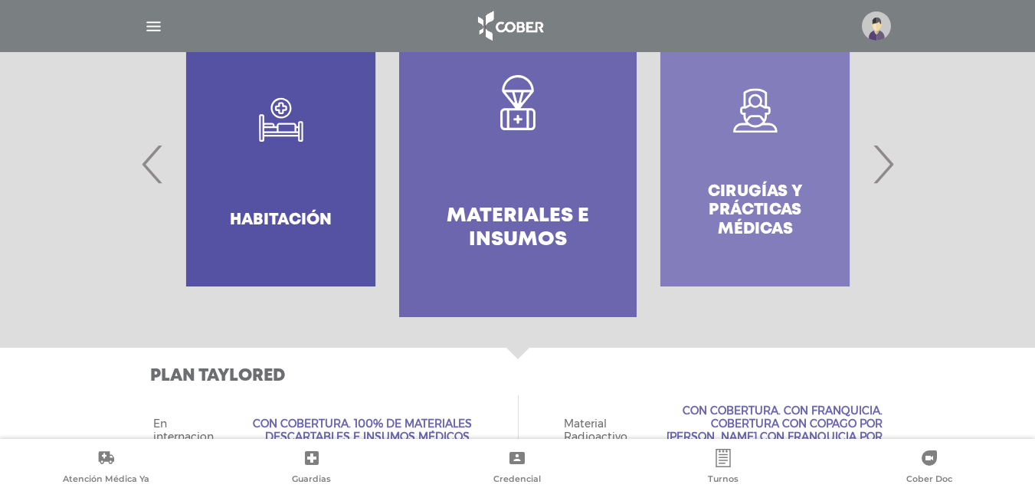
click at [898, 171] on div at bounding box center [518, 164] width 785 height 307
click at [887, 171] on span "›" at bounding box center [883, 164] width 30 height 83
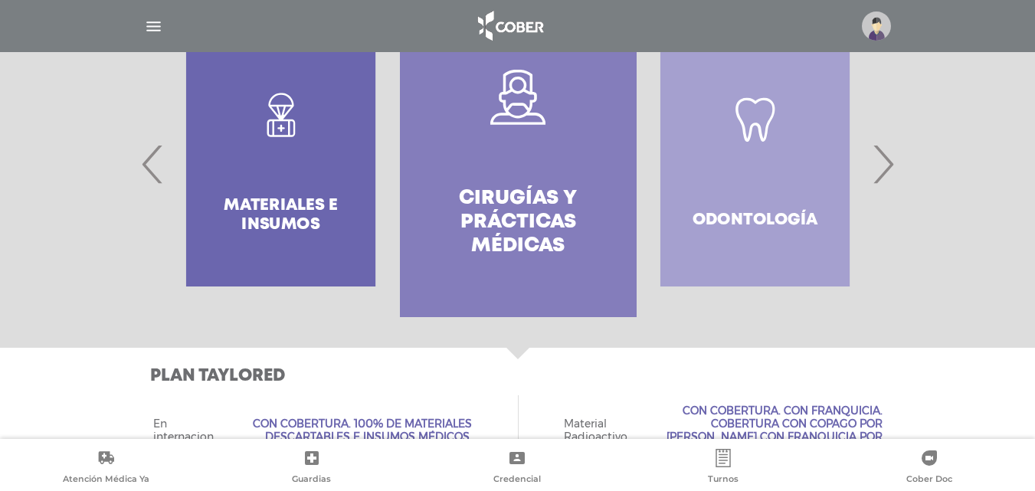
click at [525, 119] on icon at bounding box center [517, 97] width 55 height 55
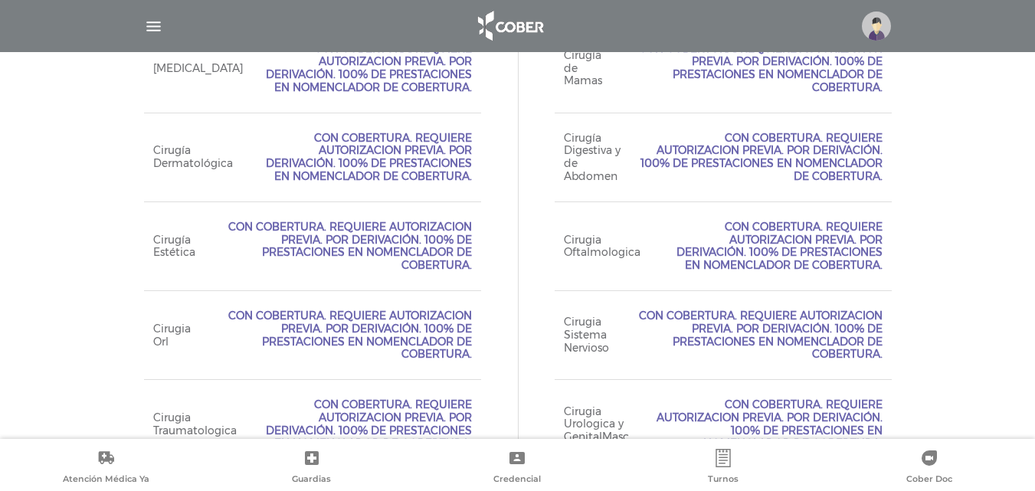
scroll to position [769, 0]
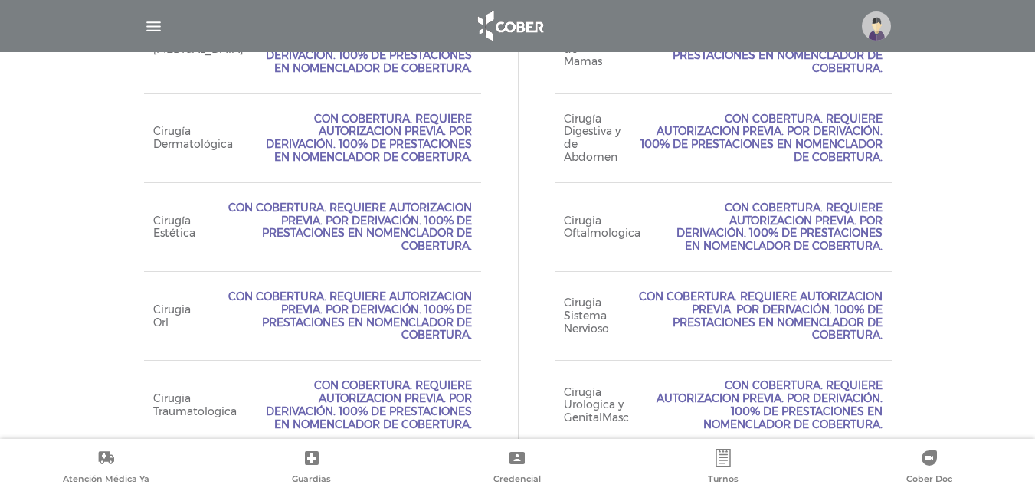
drag, startPoint x: 193, startPoint y: 330, endPoint x: 153, endPoint y: 312, distance: 43.6
click at [153, 312] on div "Cirugia Orl Con Cobertura. Requiere Autorizacion Previa. Por Derivación. 100% d…" at bounding box center [312, 315] width 337 height 89
copy span "Cirugia Orl"
click at [659, 236] on span "Con Cobertura. Requiere Autorizacion Previa. Por Derivación. 100% de prestacion…" at bounding box center [771, 227] width 224 height 51
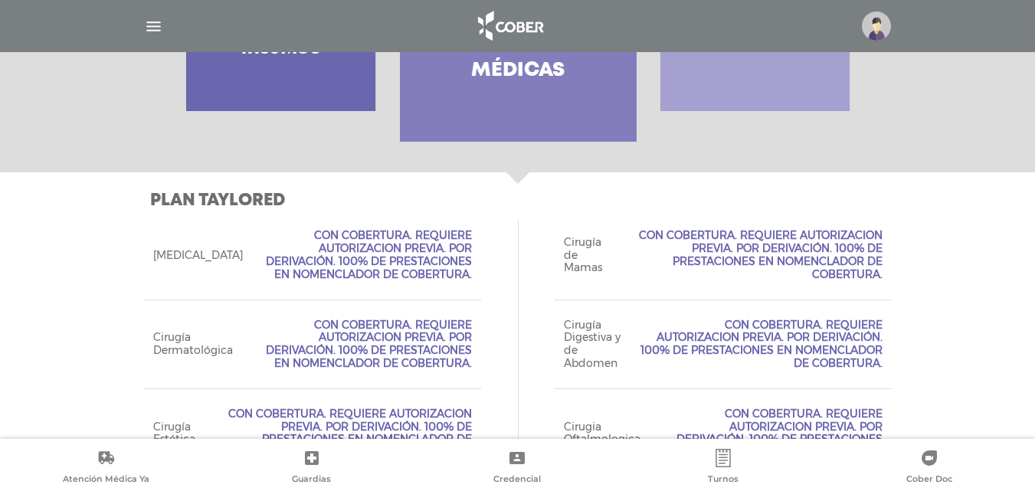
scroll to position [659, 0]
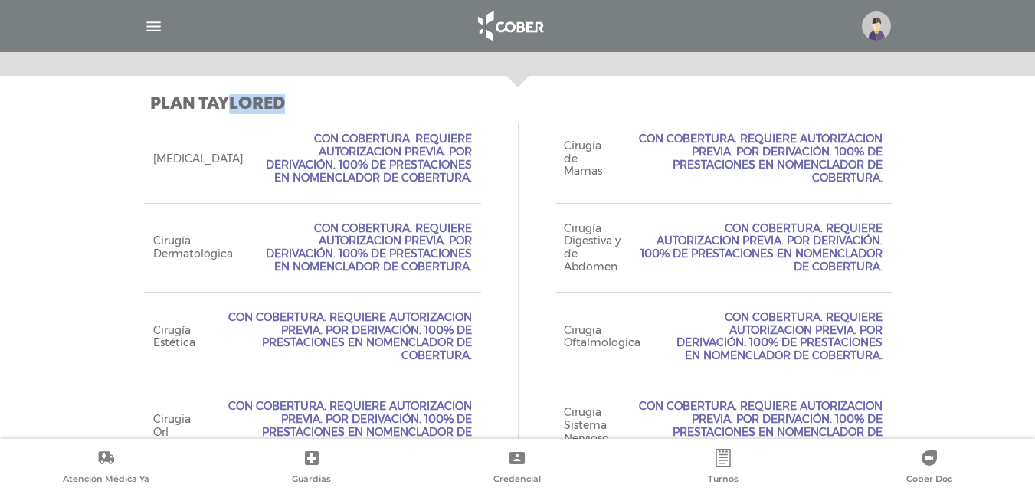
drag, startPoint x: 287, startPoint y: 98, endPoint x: 228, endPoint y: 98, distance: 59.0
click at [228, 98] on h3 "Plan TAYLORED" at bounding box center [521, 104] width 742 height 20
click at [946, 246] on div "Plan TAYLORED Acceso Web Incluído. Ejecutivo Personalizado No Incluído Tipo de …" at bounding box center [517, 416] width 1035 height 680
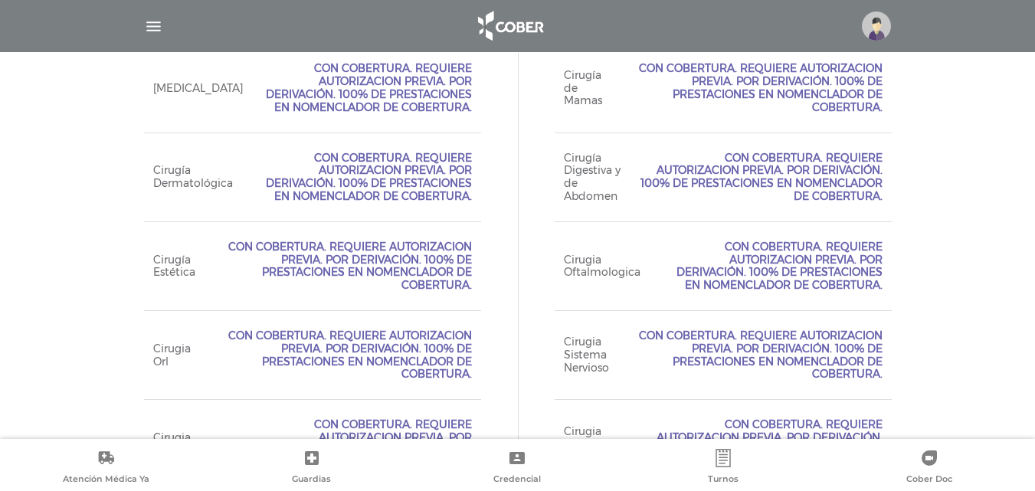
scroll to position [727, 0]
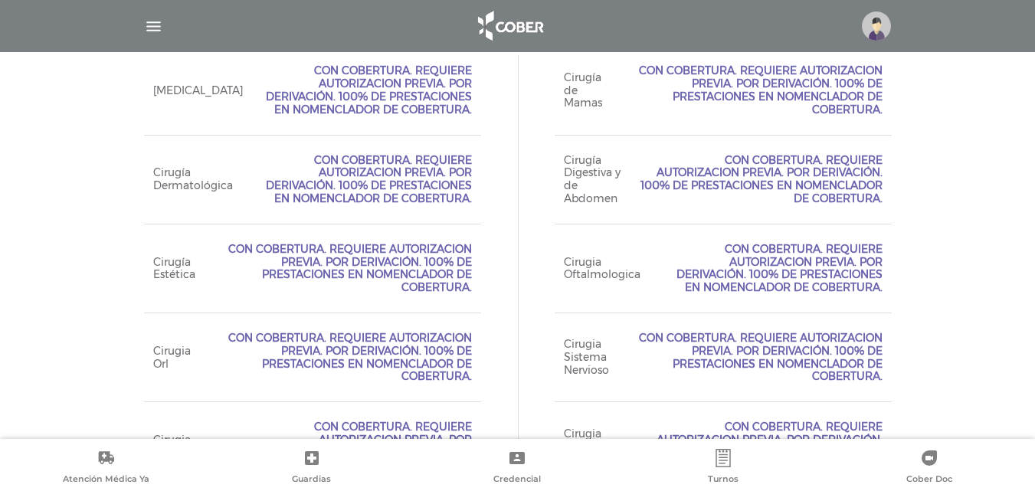
drag, startPoint x: 426, startPoint y: 258, endPoint x: 475, endPoint y: 286, distance: 56.3
click at [475, 286] on div "Cirugía Estética Con Cobertura. Requiere Autorizacion Previa. Por Derivación. 1…" at bounding box center [312, 268] width 337 height 89
click at [448, 286] on span "Con Cobertura. Requiere Autorizacion Previa. Por Derivación. 100% de prestacion…" at bounding box center [343, 268] width 258 height 51
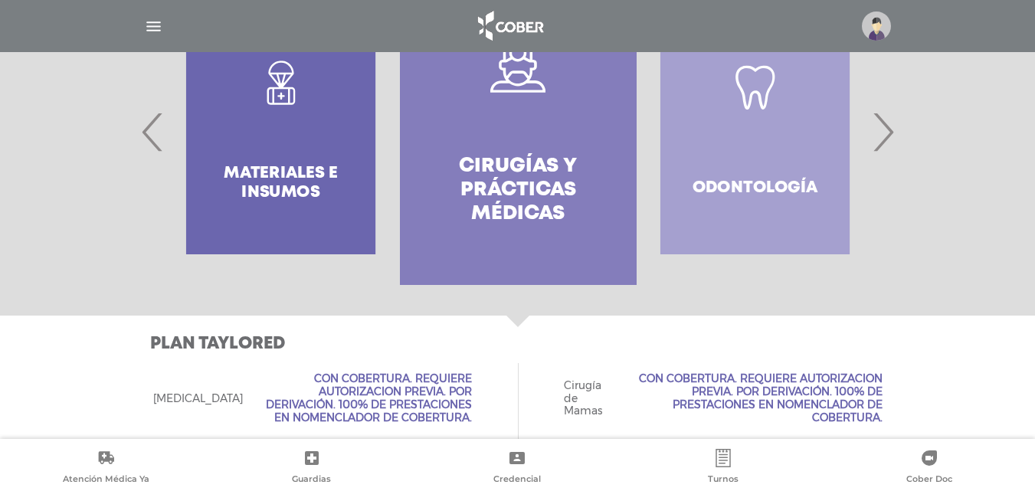
scroll to position [395, 0]
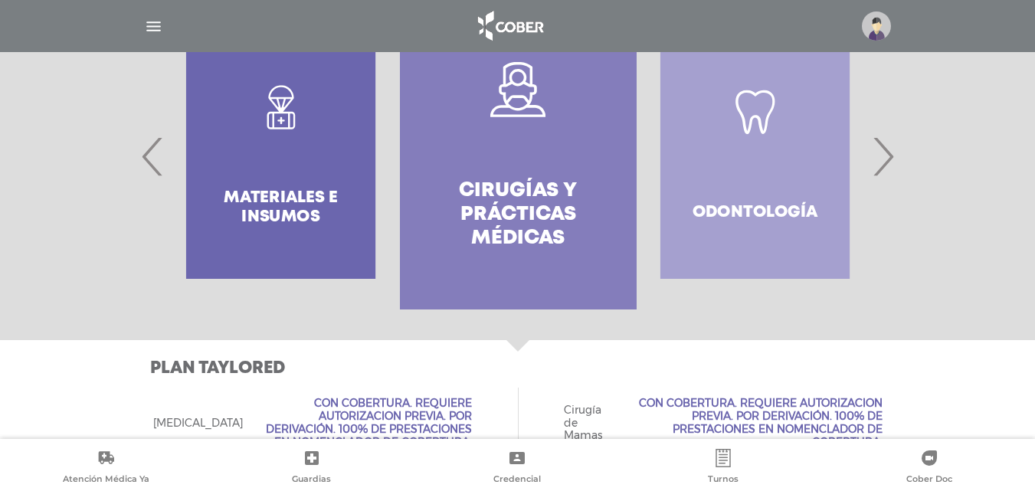
click at [885, 166] on span "›" at bounding box center [883, 156] width 30 height 83
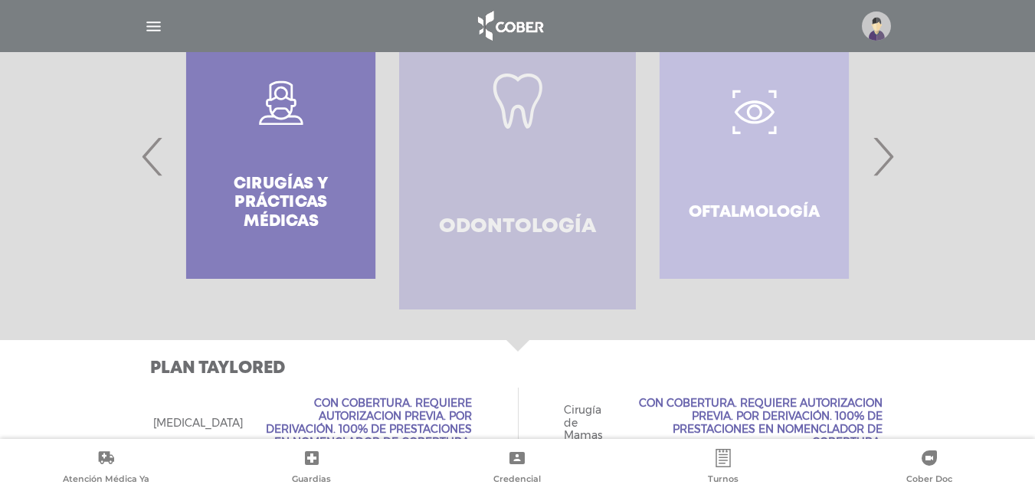
click at [536, 116] on icon at bounding box center [517, 101] width 55 height 55
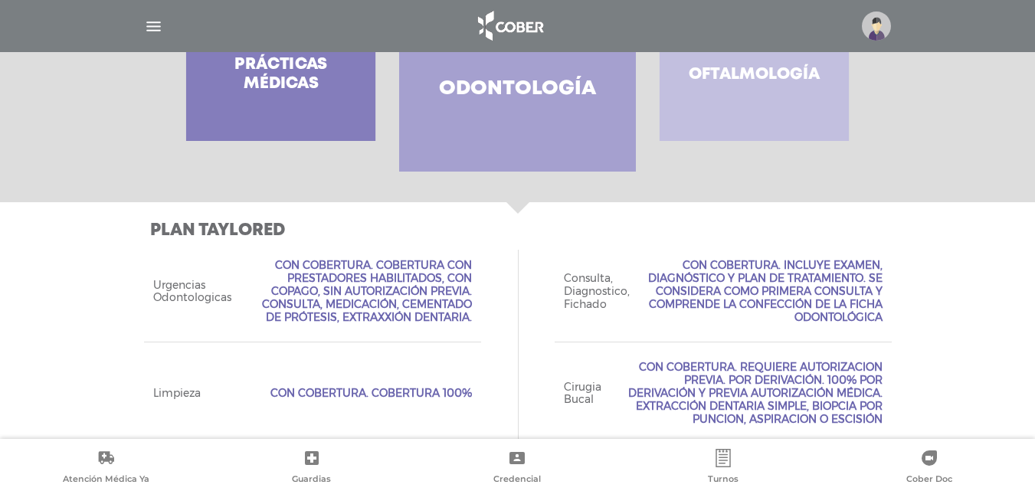
scroll to position [530, 0]
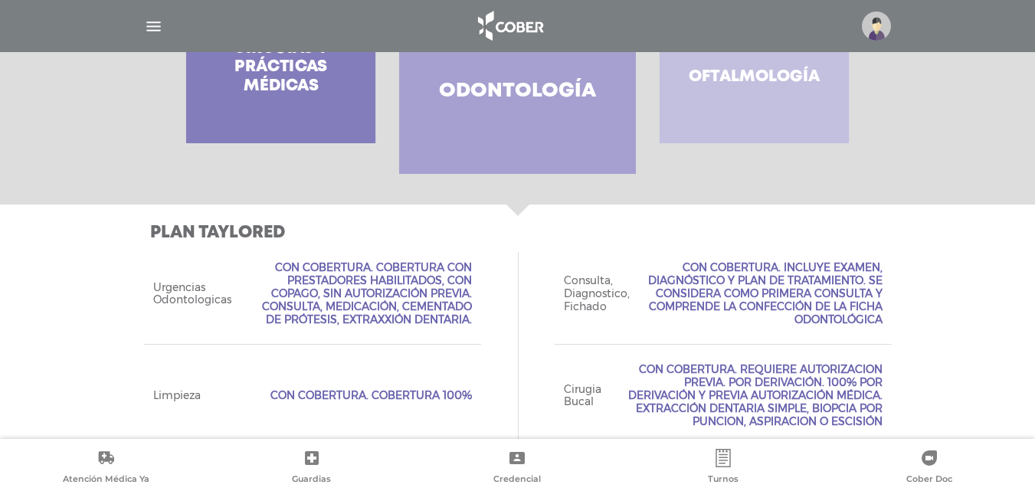
click at [861, 13] on div at bounding box center [873, 25] width 35 height 29
click at [872, 18] on img at bounding box center [876, 25] width 29 height 29
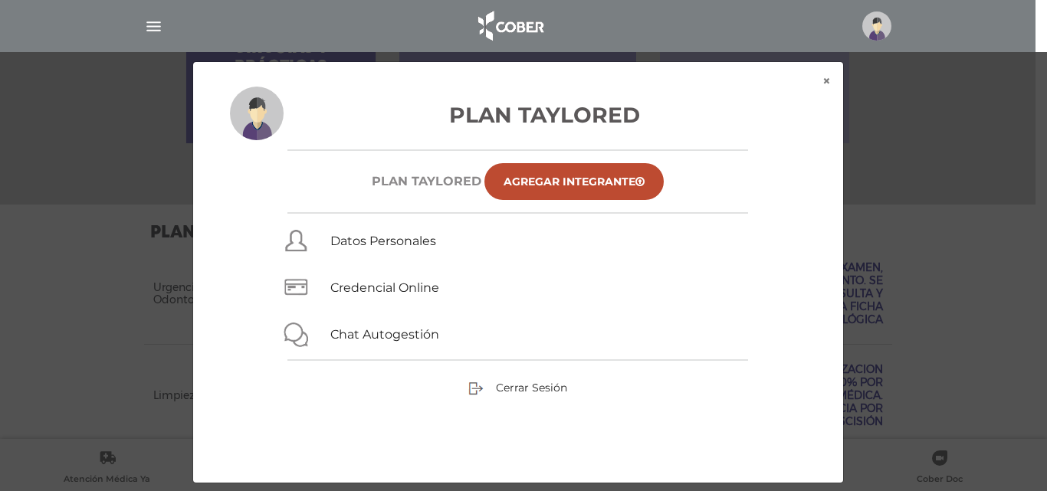
click at [872, 18] on img at bounding box center [876, 25] width 29 height 29
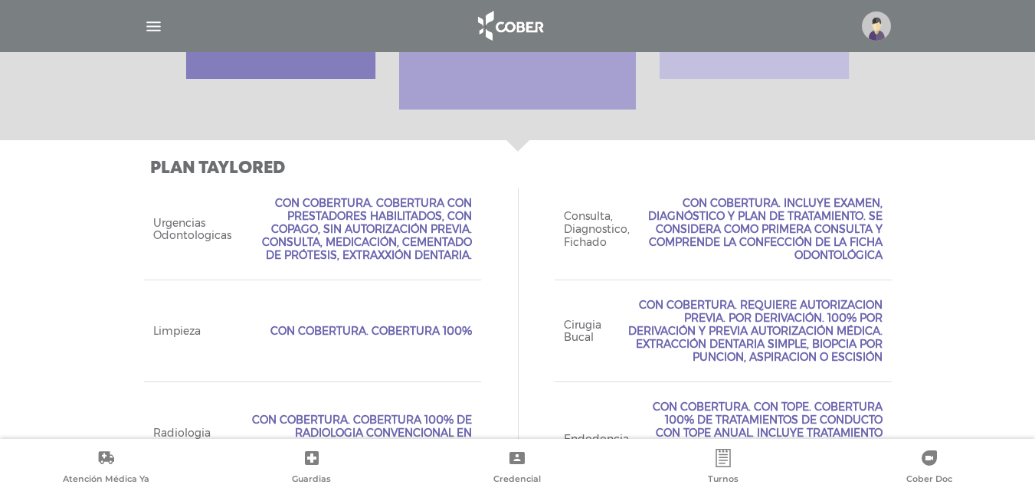
scroll to position [616, 0]
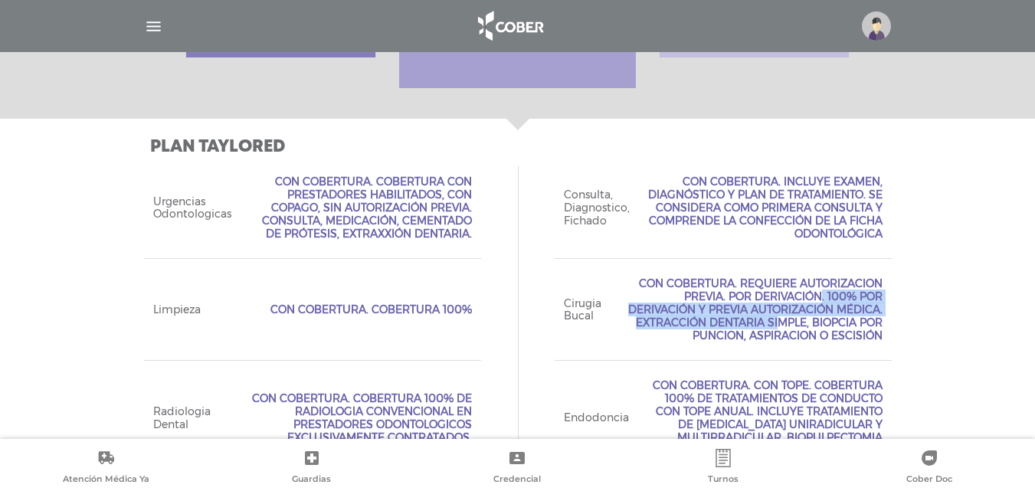
drag, startPoint x: 1036, startPoint y: 286, endPoint x: 1038, endPoint y: 311, distance: 25.3
click at [986, 277] on div "Plan TAYLORED Acceso Web Incluído. Ejecutivo Personalizado No Incluído Tipo de …" at bounding box center [517, 370] width 1035 height 503
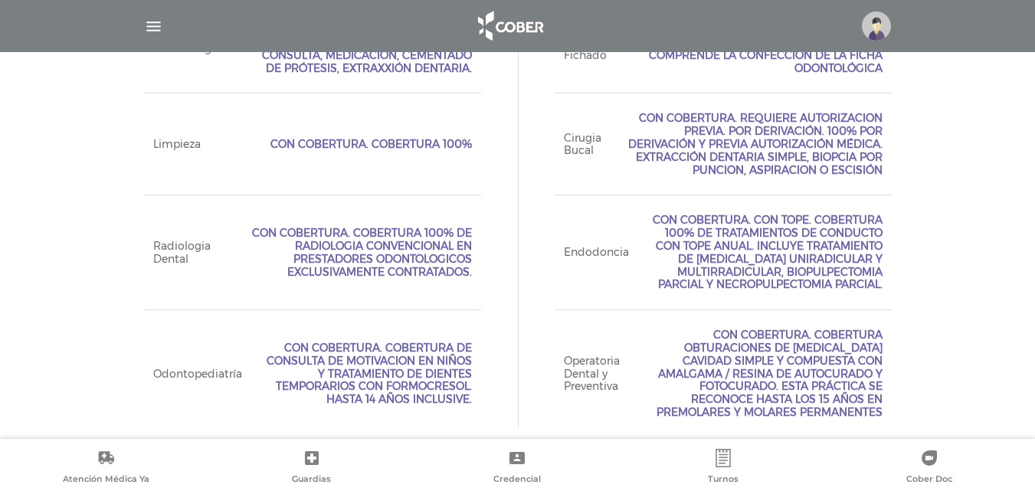
scroll to position [784, 0]
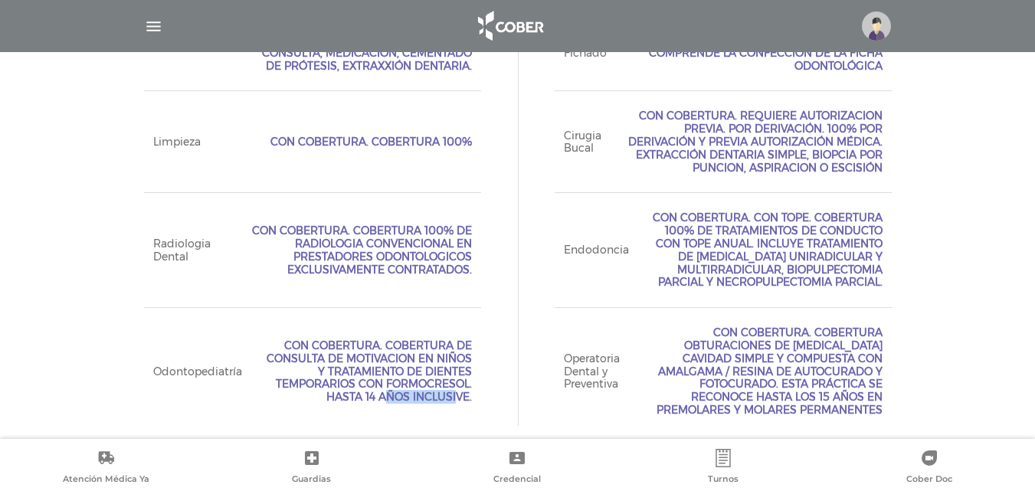
drag, startPoint x: 468, startPoint y: 382, endPoint x: 388, endPoint y: 383, distance: 80.5
click at [388, 383] on span "Con Cobertura. Cobertura de consulta de motivacion en niños y tratamiento de di…" at bounding box center [367, 371] width 212 height 64
copy span "formocresol"
click at [474, 252] on div "Radiologia Dental Con Cobertura. Cobertura 100% de radiologia convencional en p…" at bounding box center [312, 249] width 337 height 115
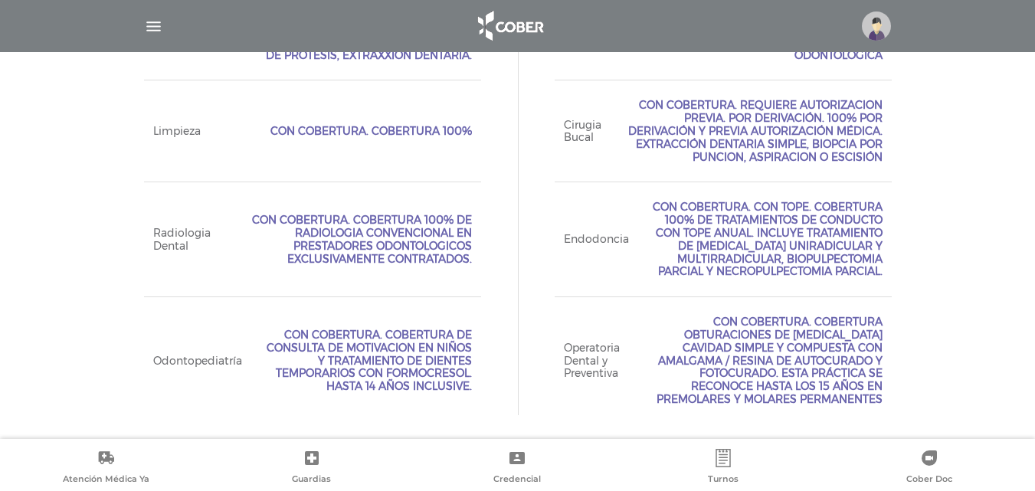
scroll to position [799, 0]
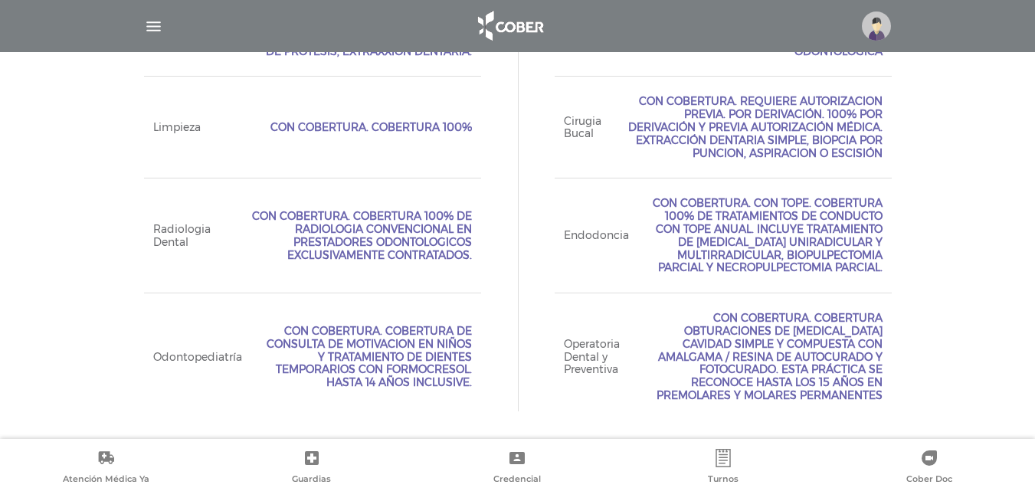
click at [982, 361] on div "Plan TAYLORED Acceso Web Incluído. Ejecutivo Personalizado No Incluído Tipo de …" at bounding box center [517, 187] width 1035 height 503
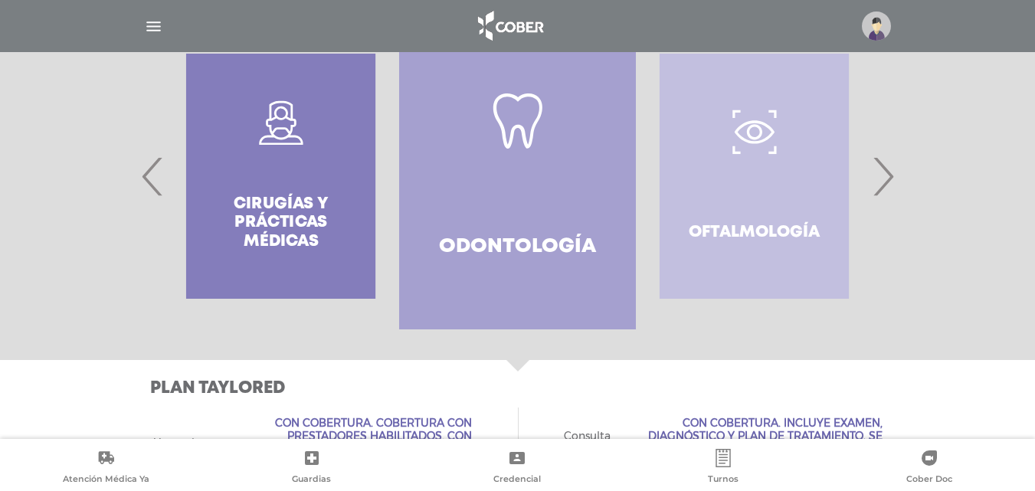
scroll to position [281, 0]
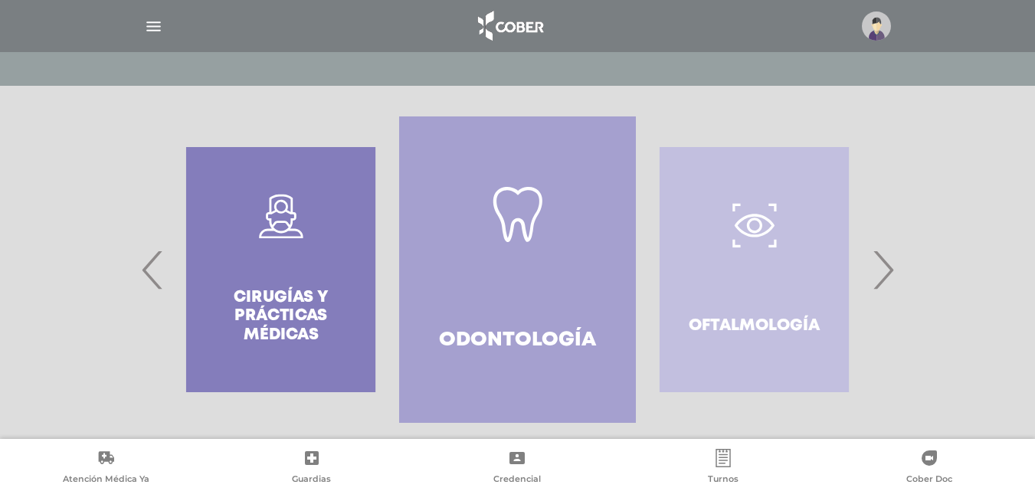
click at [887, 279] on span "›" at bounding box center [883, 269] width 30 height 83
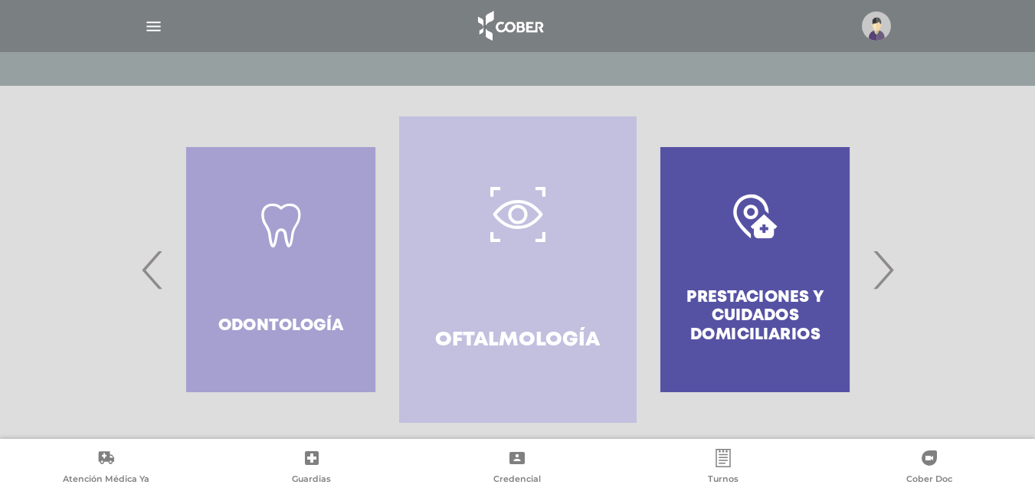
click at [542, 257] on link "Oftalmología" at bounding box center [517, 269] width 237 height 307
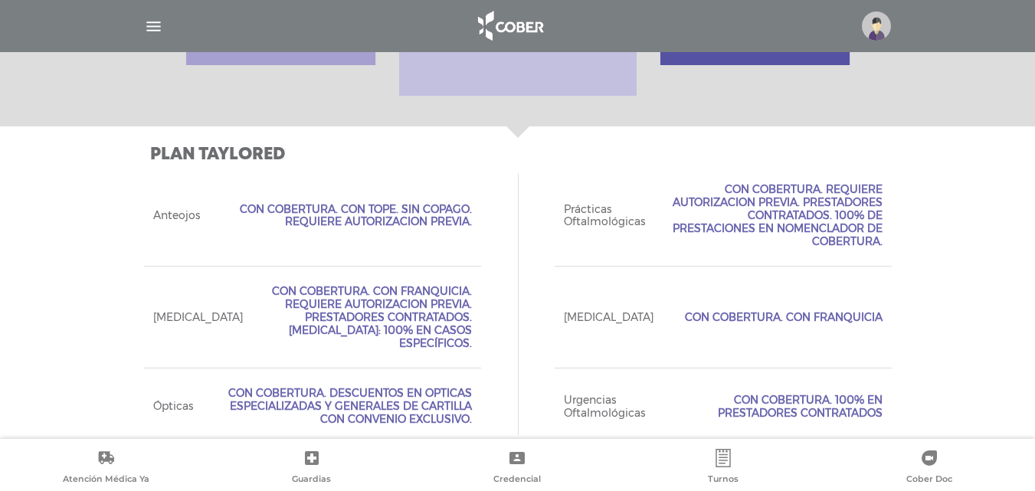
scroll to position [619, 0]
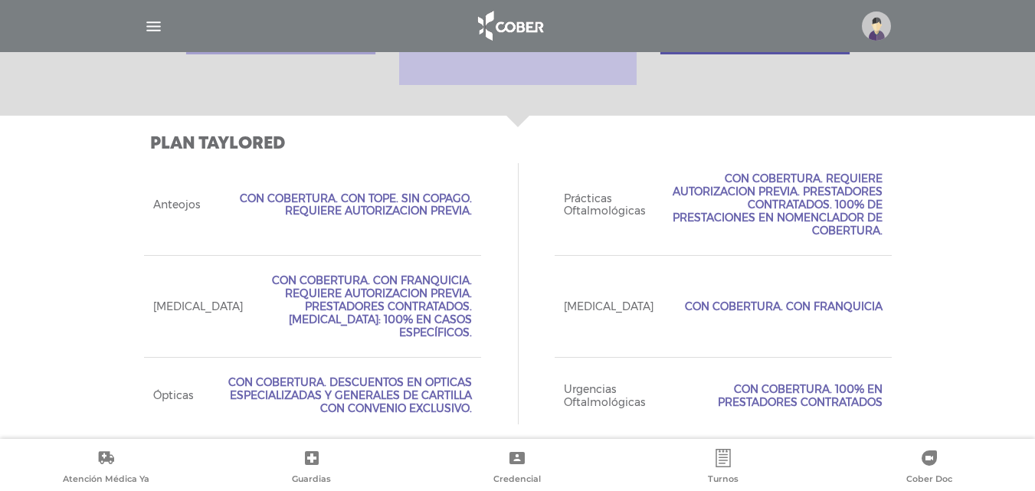
click at [904, 212] on div "Plan TAYLORED Acceso Web Incluído. Ejecutivo Personalizado No Incluído Tipo de …" at bounding box center [518, 284] width 785 height 336
drag, startPoint x: 654, startPoint y: 294, endPoint x: 562, endPoint y: 306, distance: 91.9
click at [562, 306] on div "[MEDICAL_DATA] Con Cobertura. Con Franquicia" at bounding box center [723, 306] width 337 height 102
copy span "[MEDICAL_DATA]"
click at [490, 266] on div "Anteojos Con Cobertura. Con Tope. Sin Copago. Requiere Autorizacion Previa. Prá…" at bounding box center [518, 293] width 748 height 279
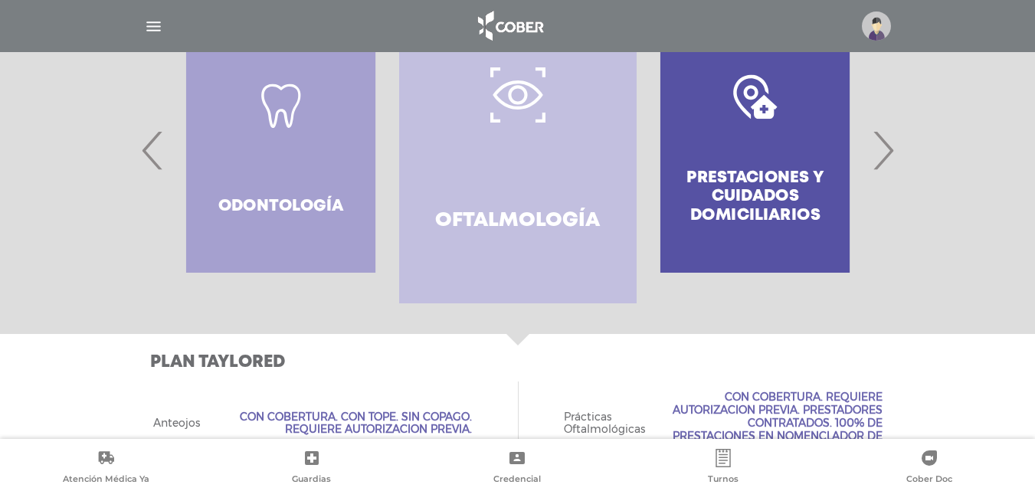
scroll to position [347, 0]
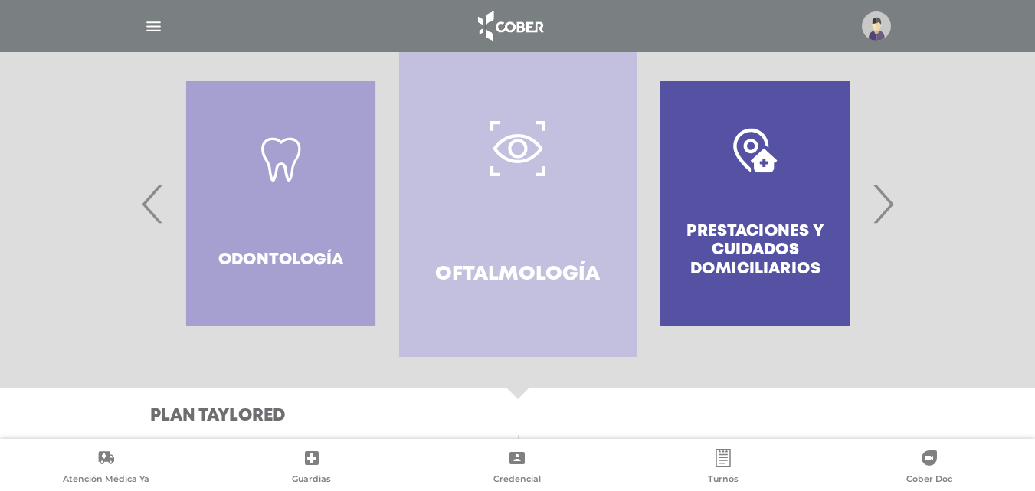
click at [879, 216] on span "›" at bounding box center [883, 203] width 30 height 83
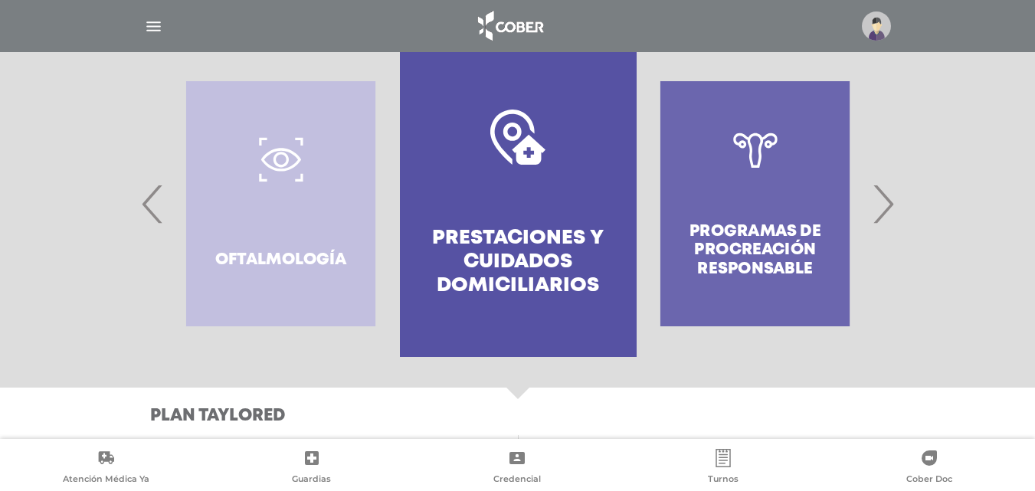
click at [542, 208] on link "Prestaciones y cuidados domiciliarios" at bounding box center [518, 204] width 237 height 307
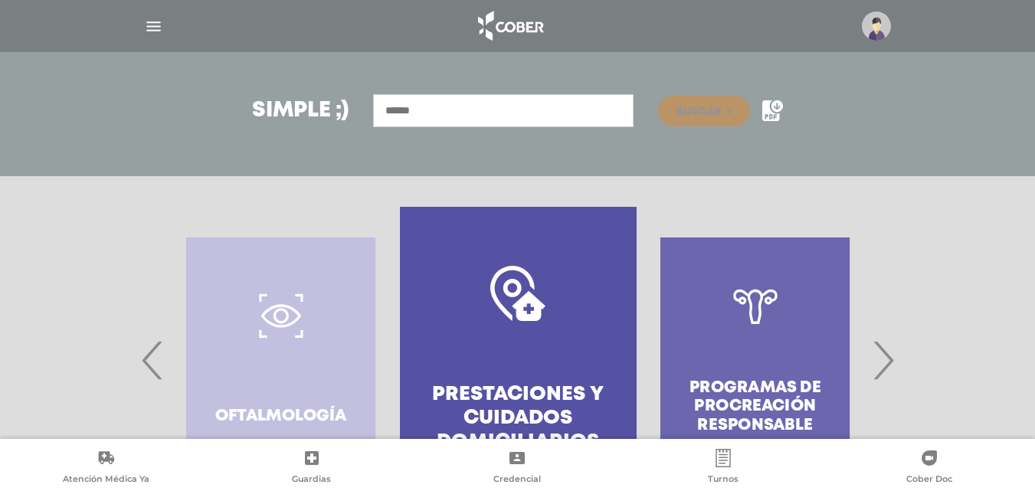
scroll to position [353, 0]
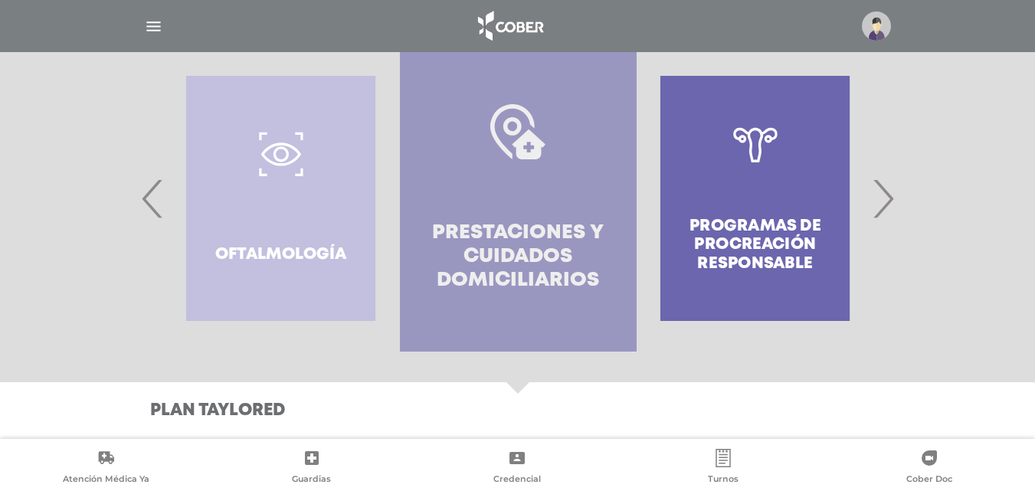
click at [507, 206] on link "Prestaciones y cuidados domiciliarios" at bounding box center [518, 198] width 237 height 307
